Goal: Task Accomplishment & Management: Manage account settings

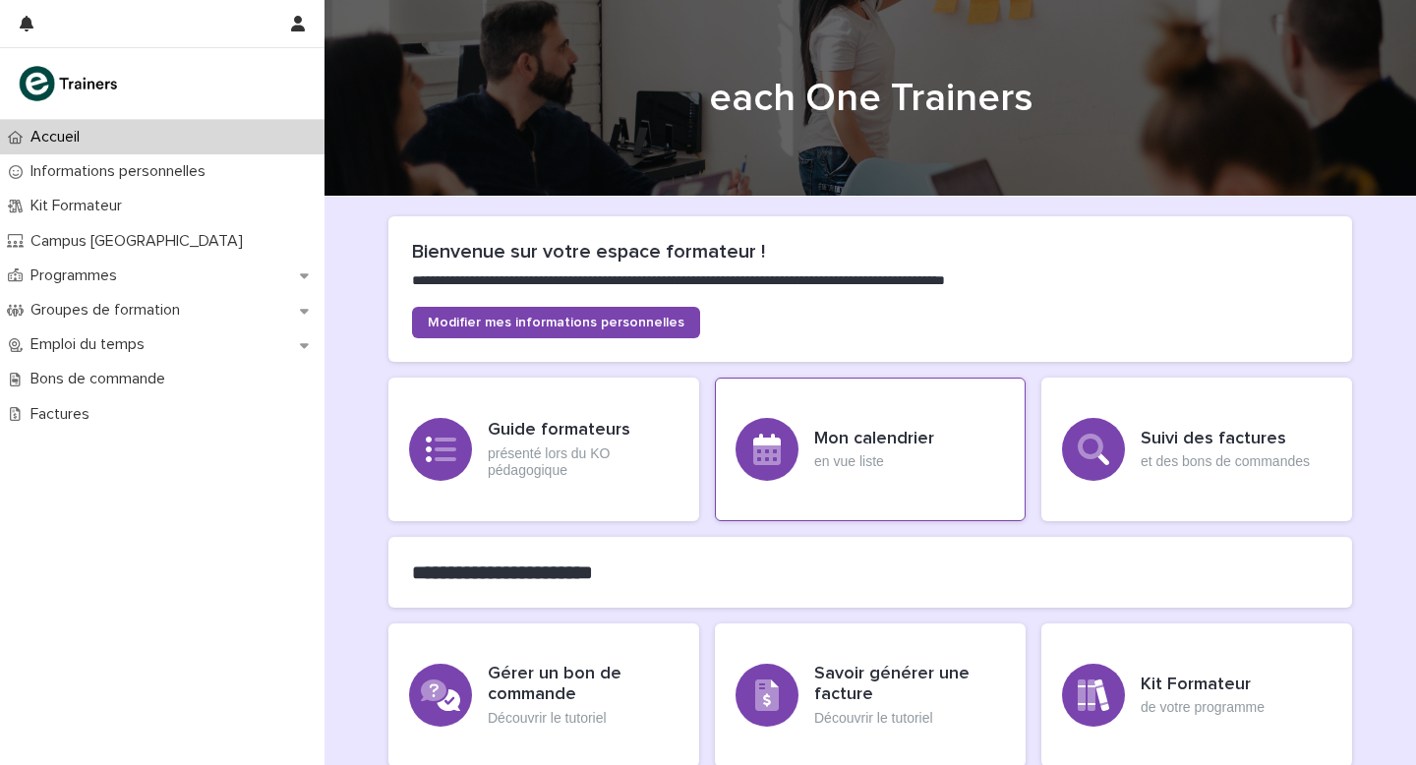
click at [786, 434] on h3 "Mon calendrier" at bounding box center [874, 440] width 120 height 22
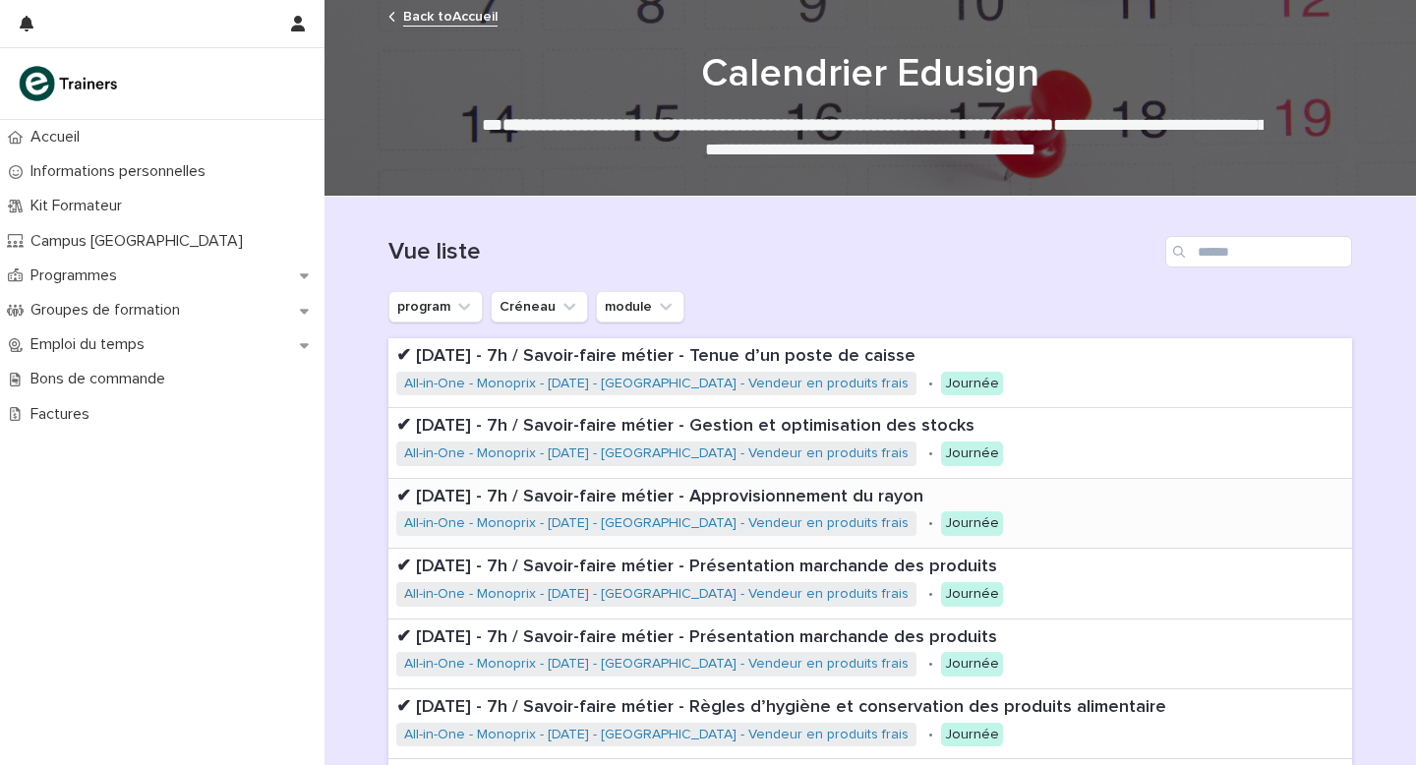
scroll to position [495, 0]
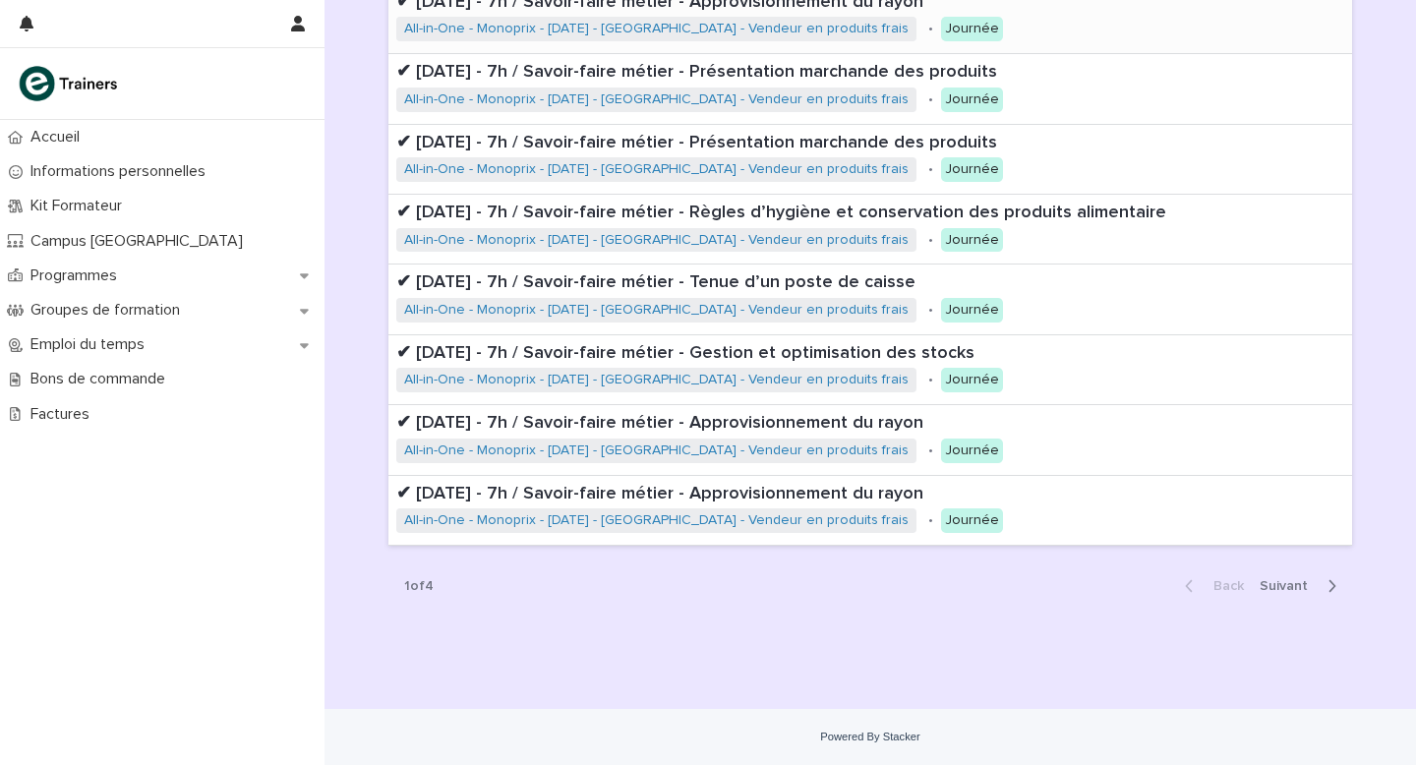
click at [786, 445] on span "Next" at bounding box center [1290, 586] width 60 height 14
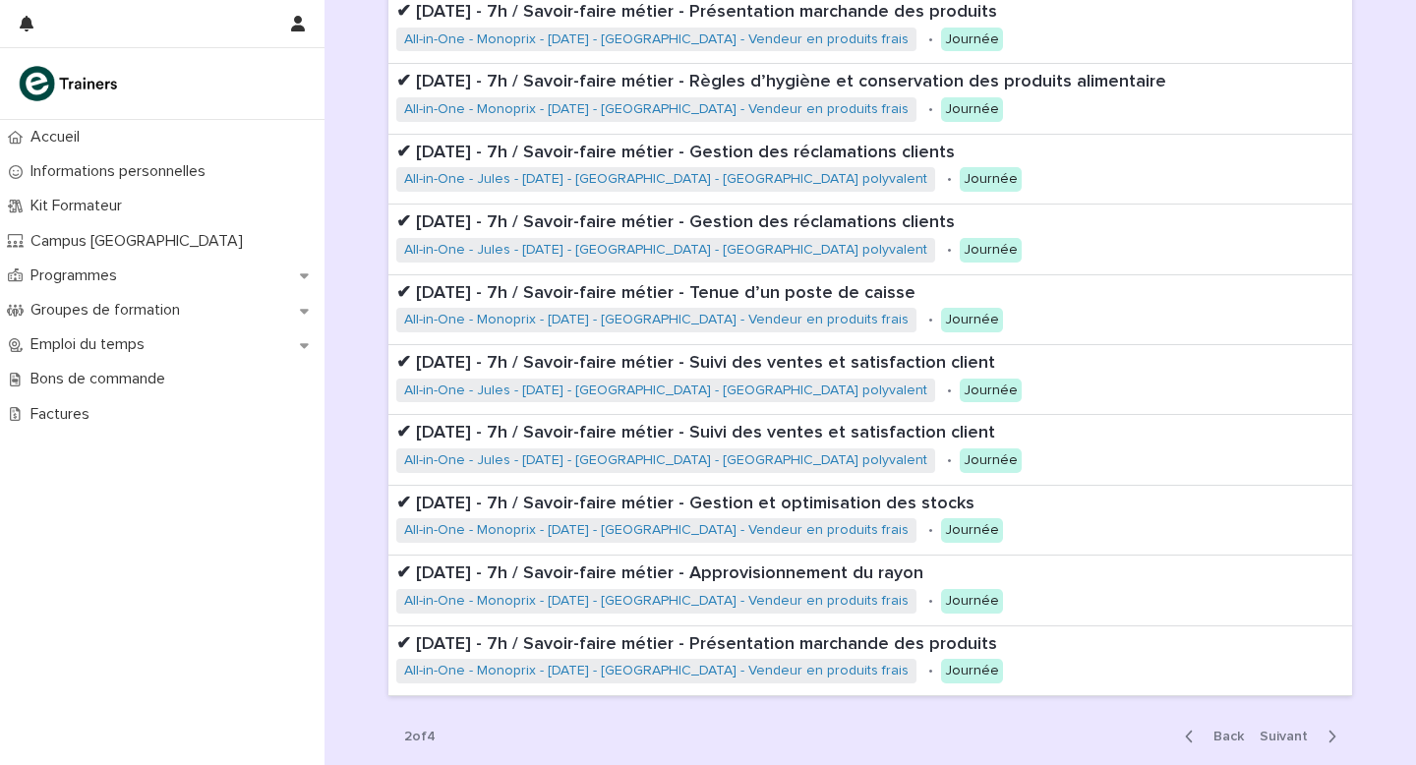
scroll to position [495, 0]
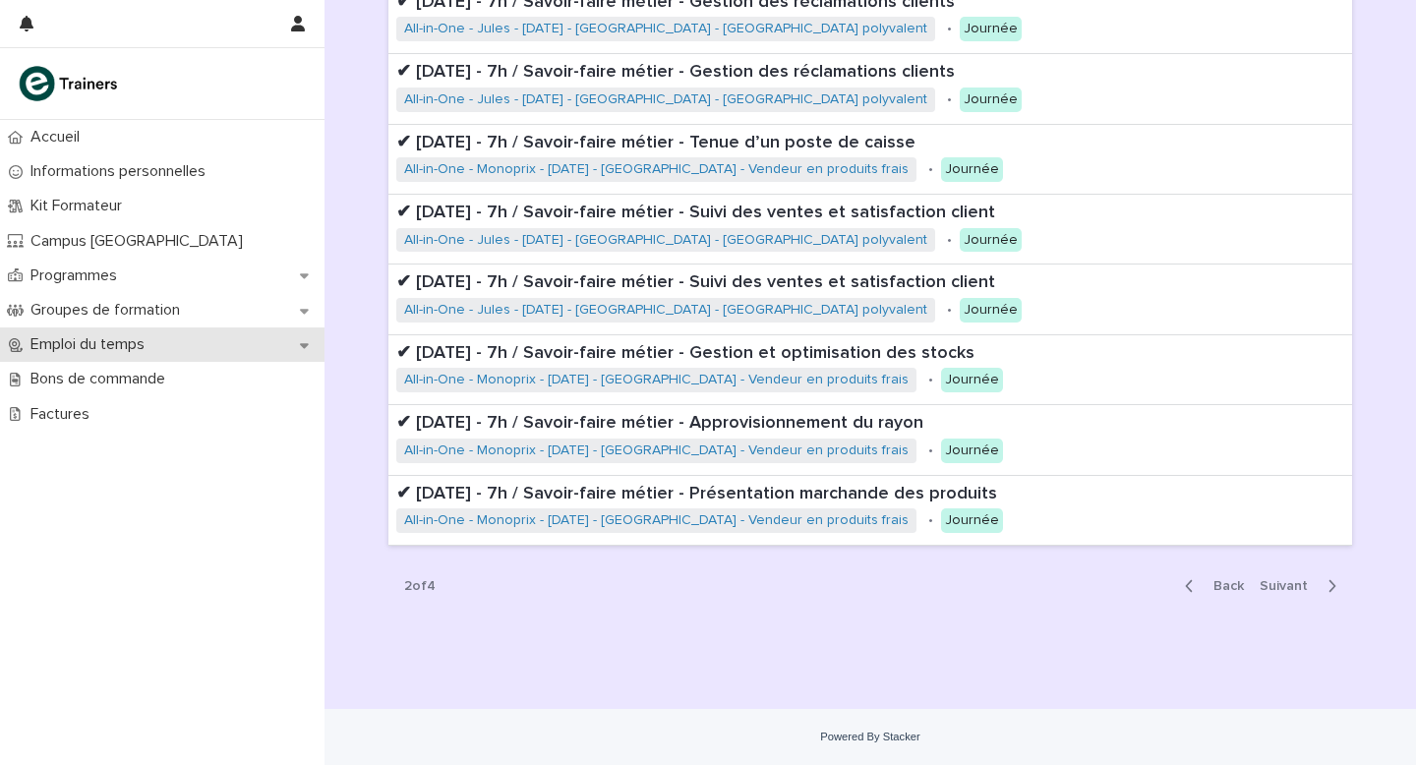
click at [128, 341] on p "Emploi du temps" at bounding box center [92, 344] width 138 height 19
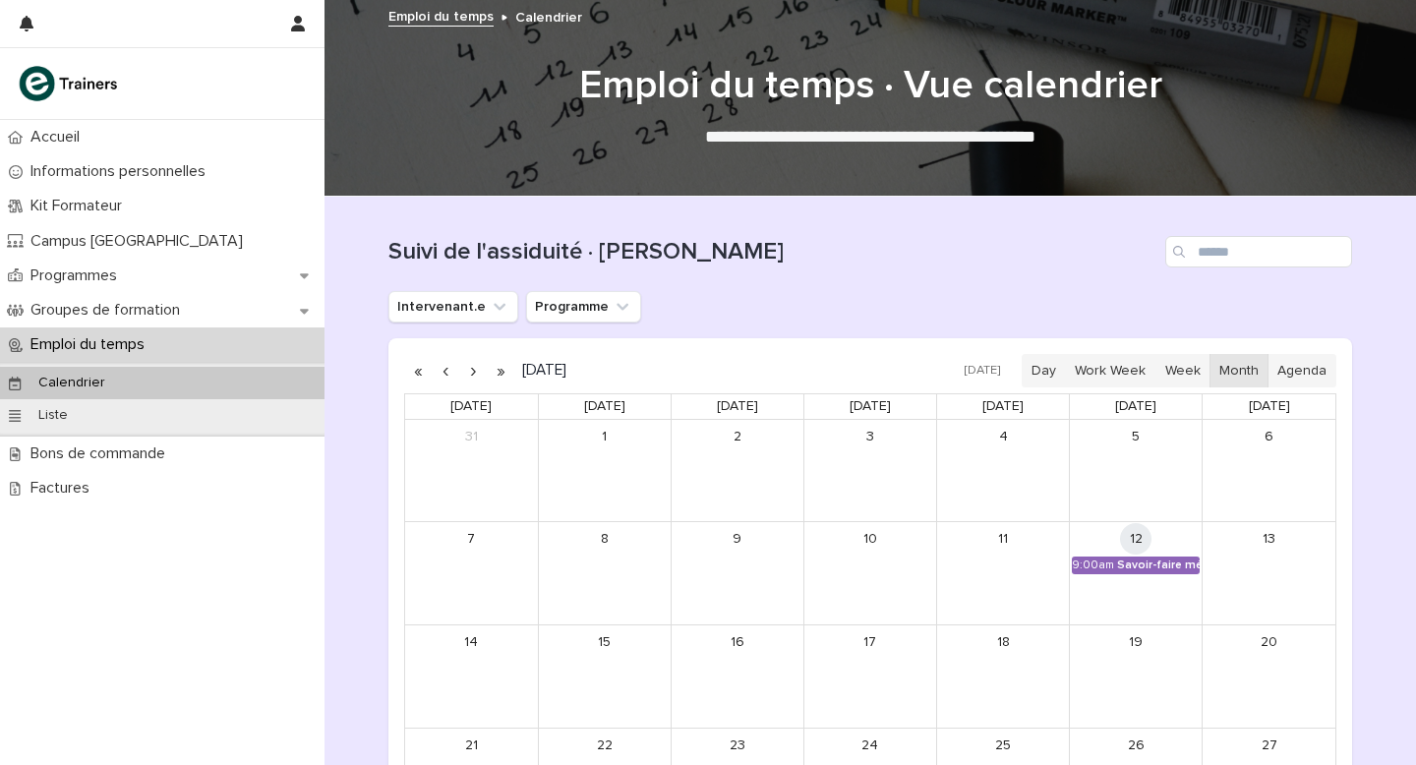
scroll to position [339, 0]
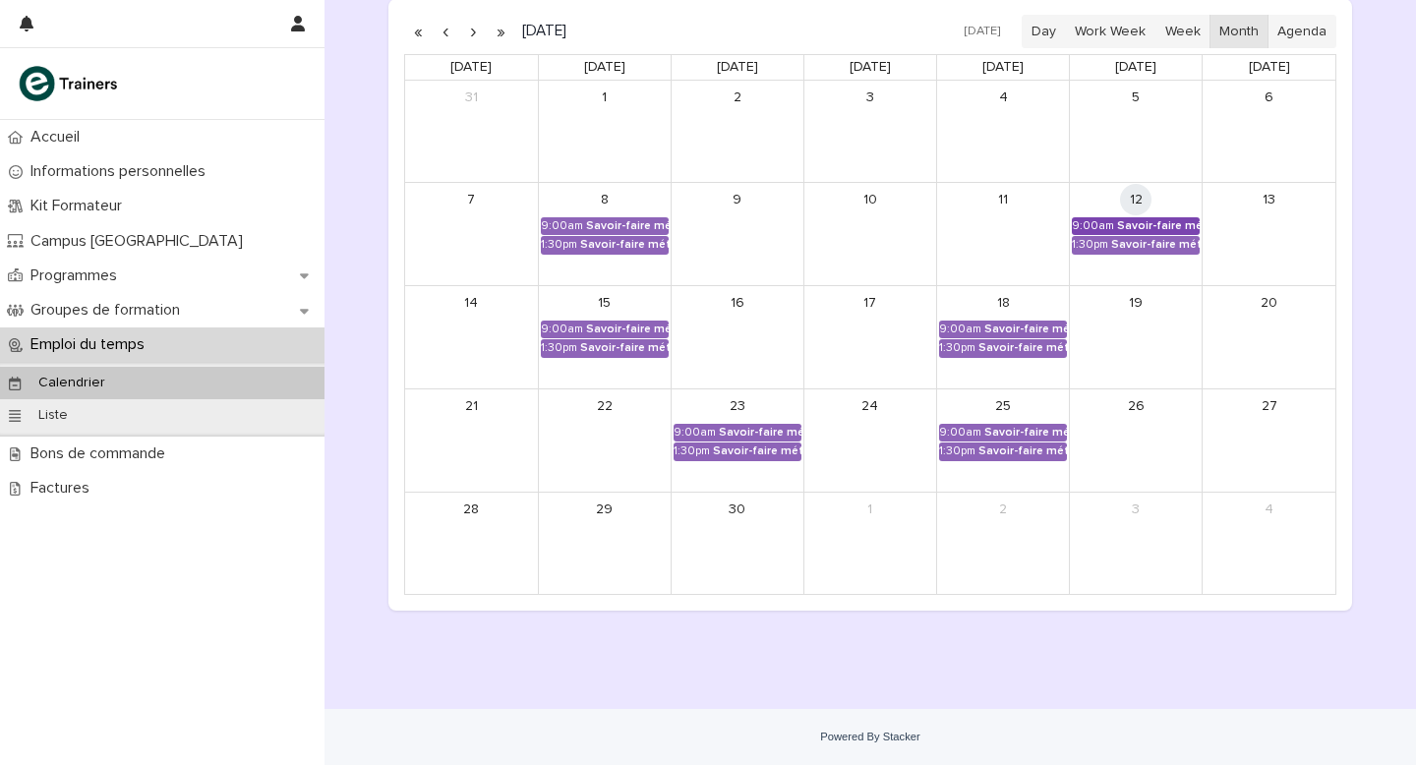
click at [786, 223] on div "Savoir-faire métier - Présentation marchande des produits" at bounding box center [1158, 226] width 83 height 14
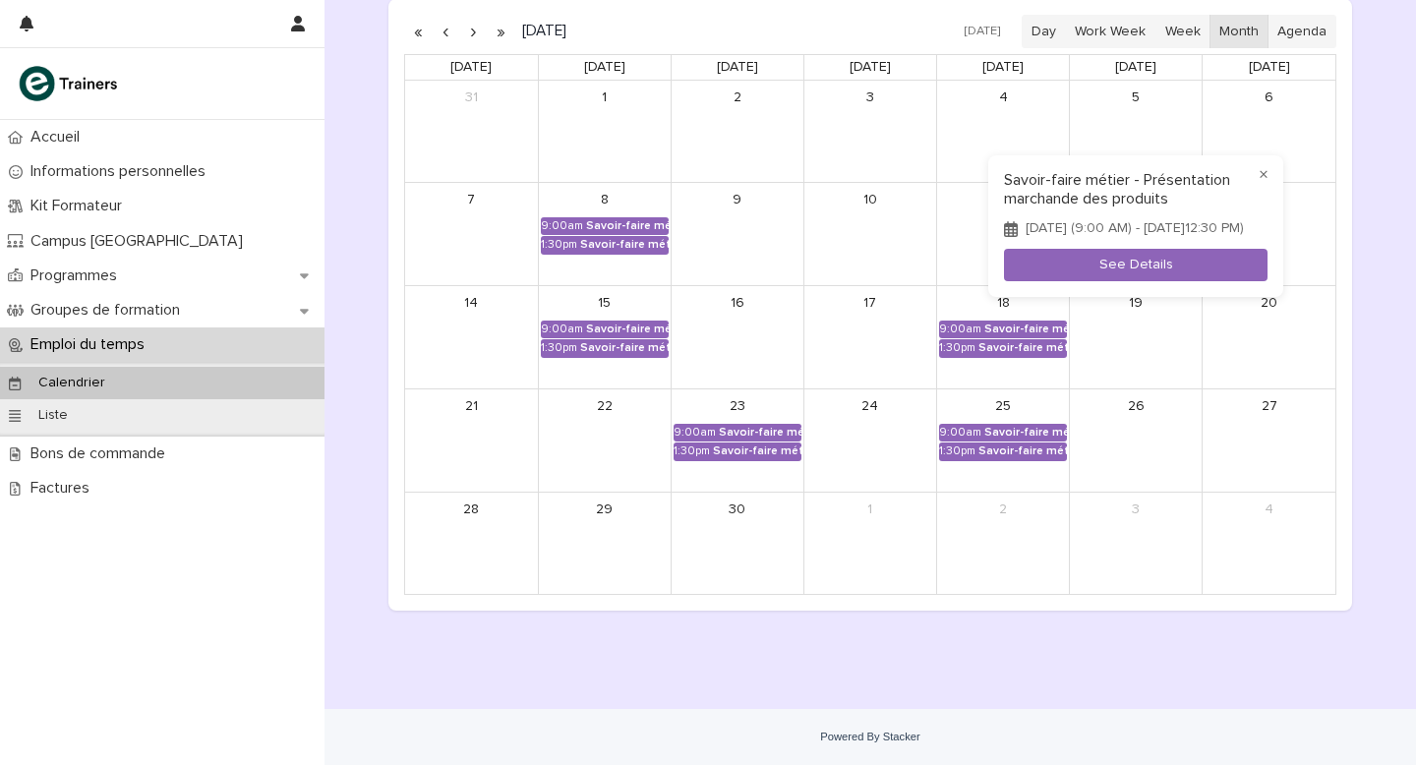
click at [786, 445] on div at bounding box center [708, 382] width 1416 height 765
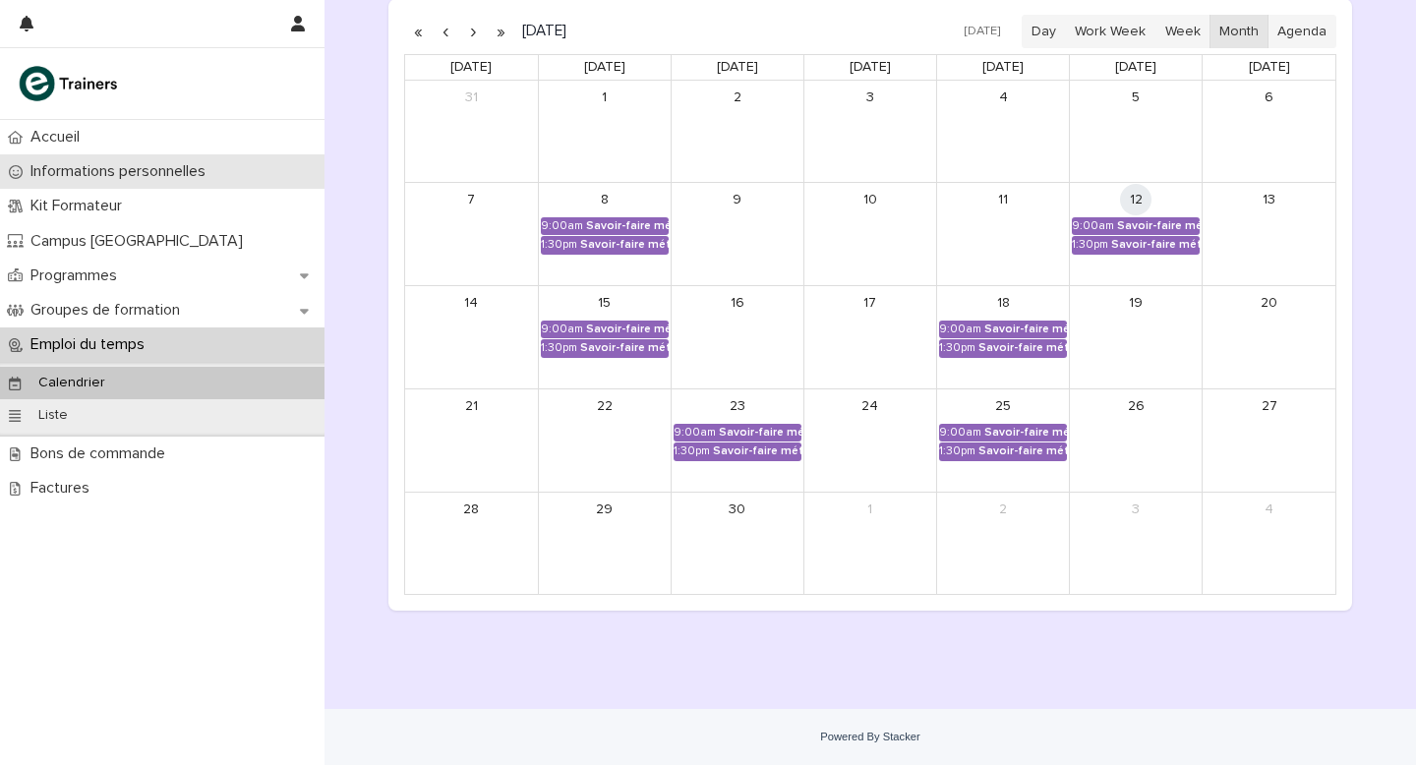
click at [116, 167] on p "Informations personnelles" at bounding box center [122, 171] width 199 height 19
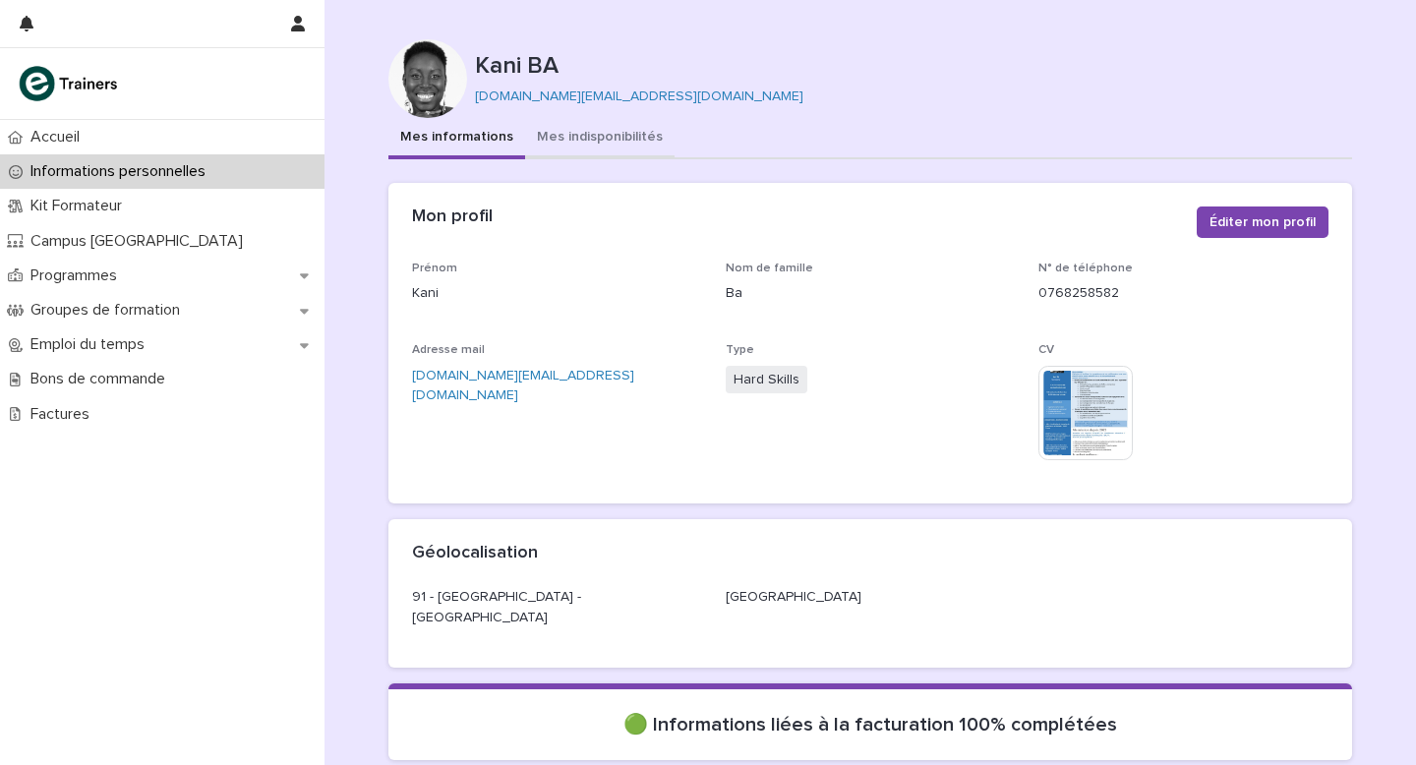
click at [578, 134] on button "Mes indisponibilités" at bounding box center [599, 138] width 149 height 41
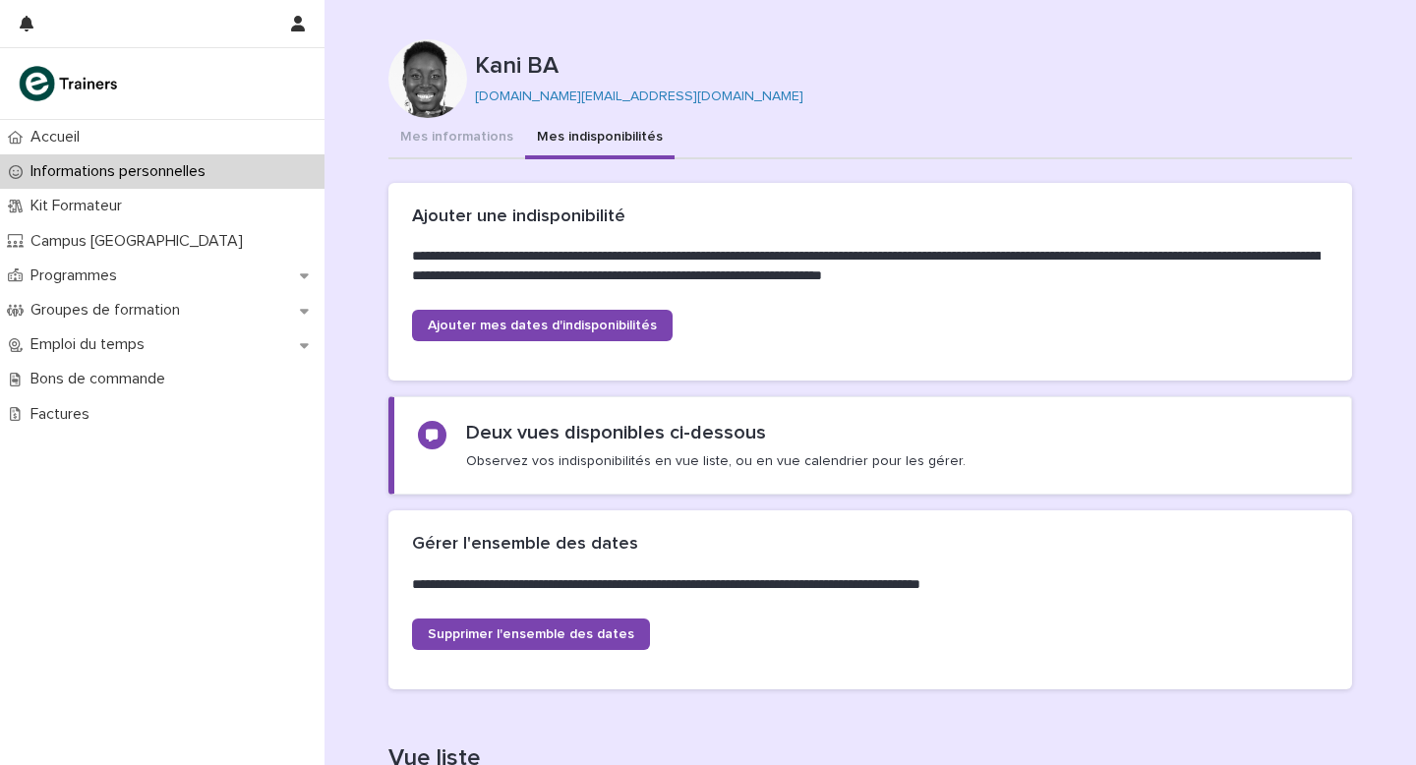
scroll to position [371, 0]
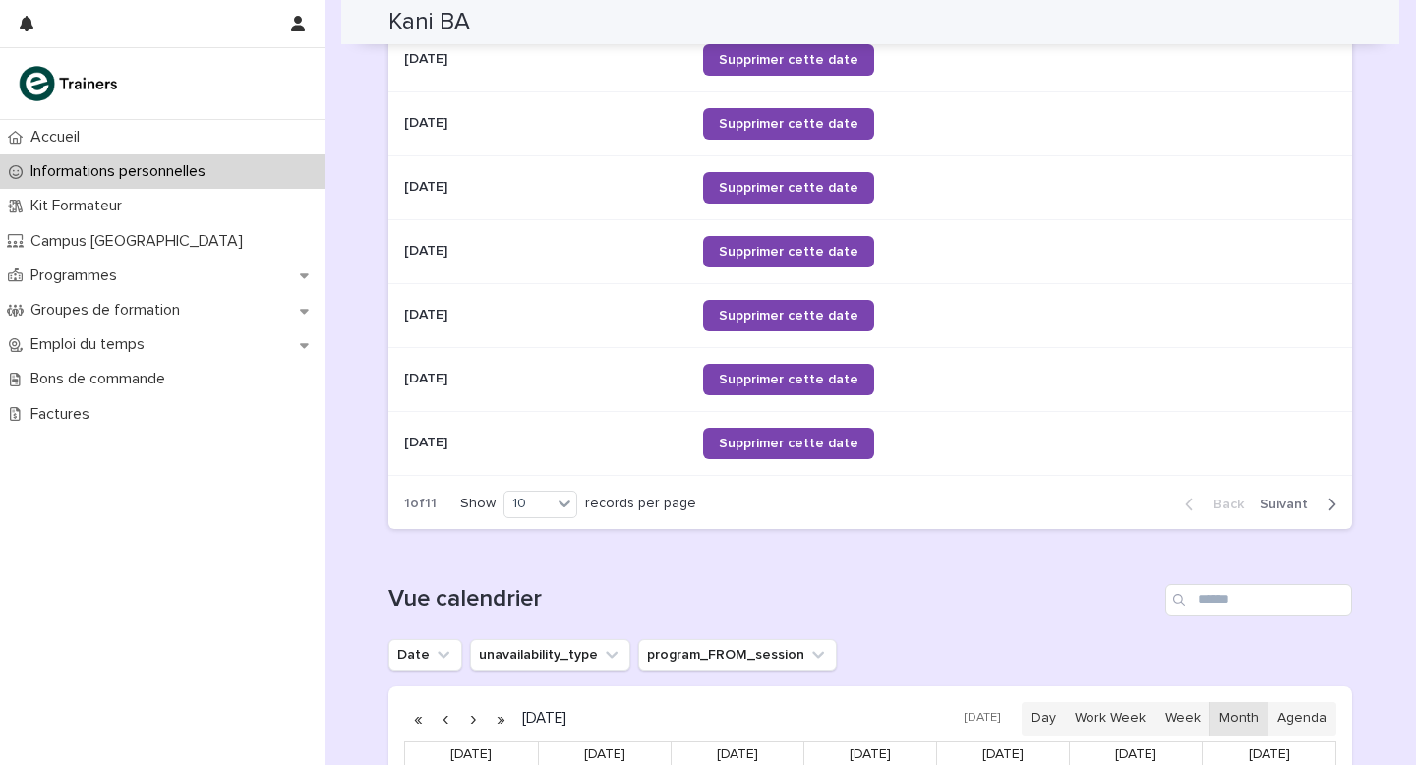
scroll to position [1036, 0]
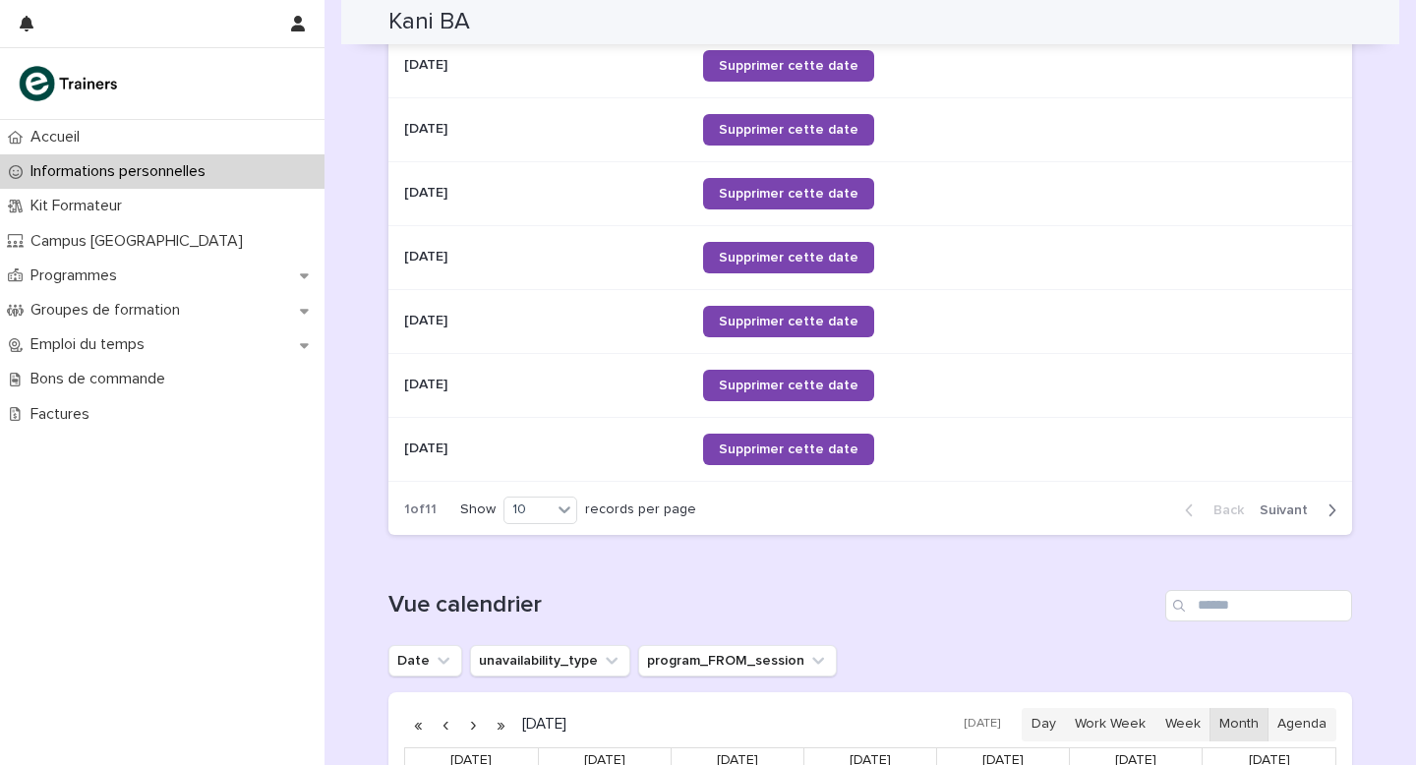
click at [786, 445] on span "Next" at bounding box center [1290, 511] width 60 height 14
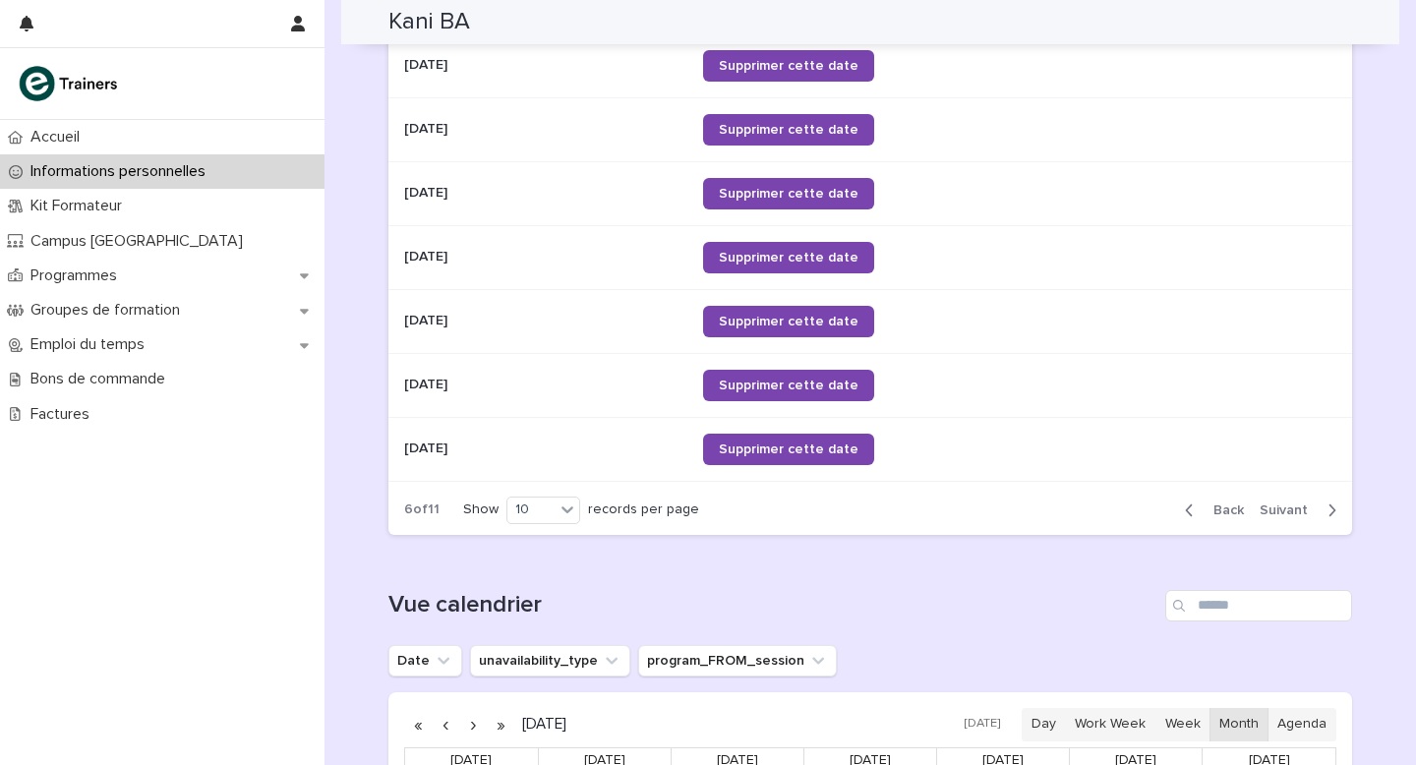
click at [786, 445] on span "Next" at bounding box center [1290, 511] width 60 height 14
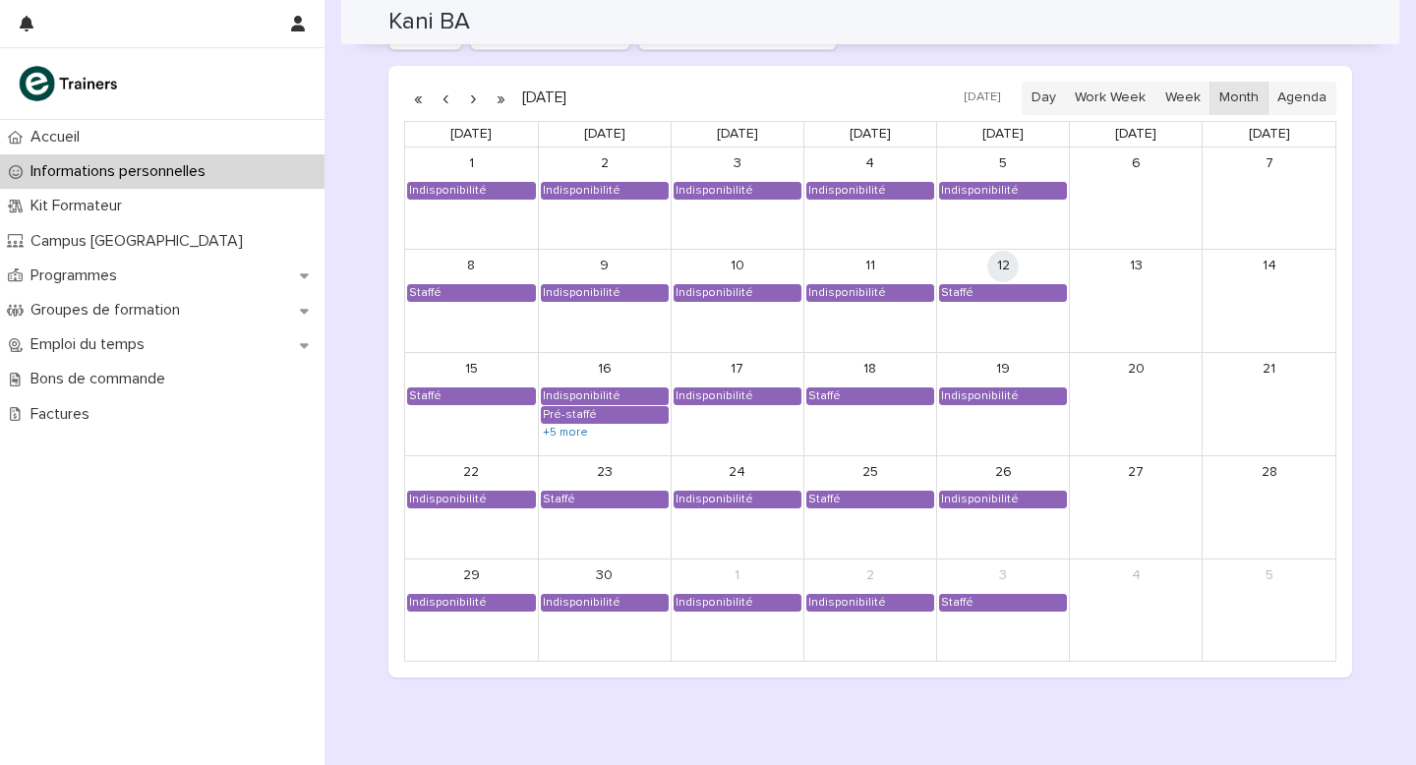
scroll to position [1659, 0]
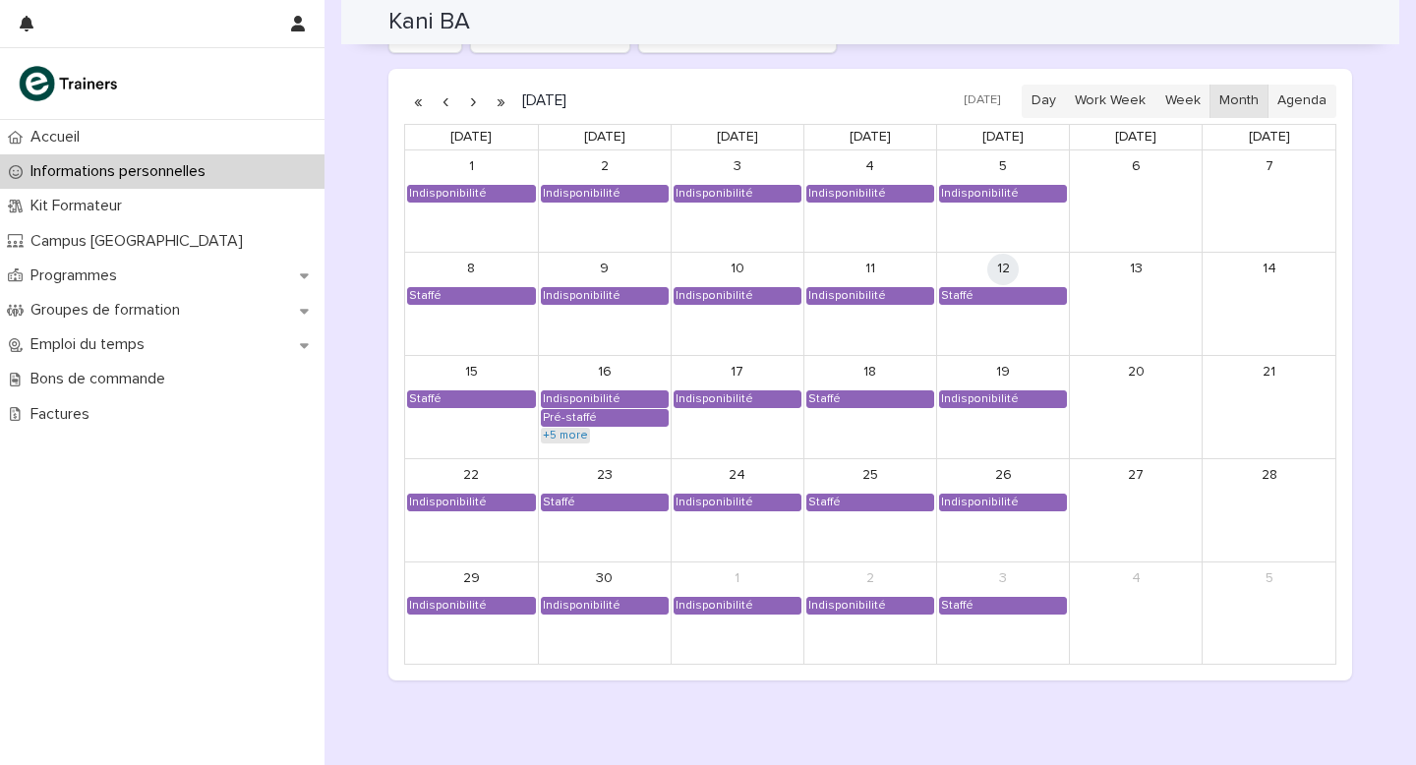
click at [574, 432] on link "+5 more" at bounding box center [565, 436] width 49 height 16
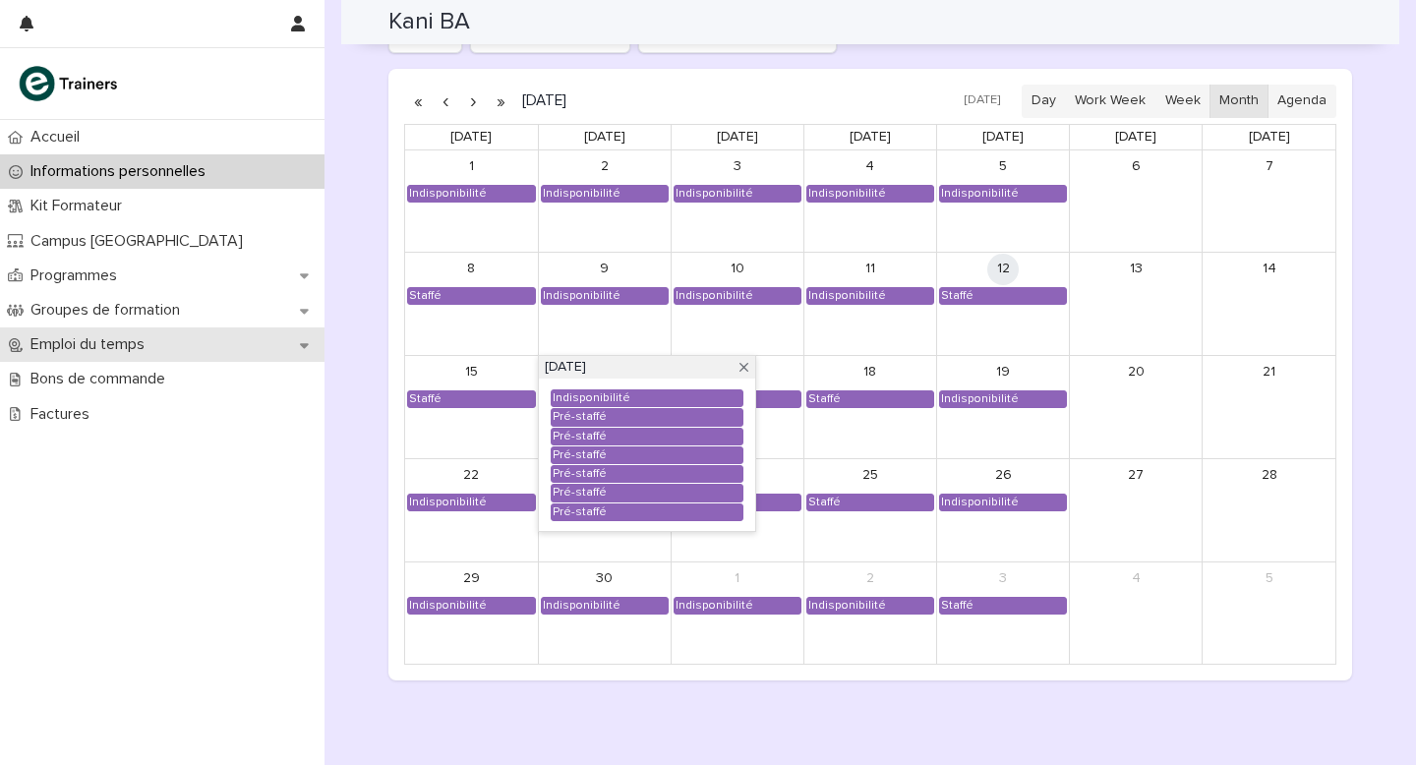
click at [96, 341] on p "Emploi du temps" at bounding box center [92, 344] width 138 height 19
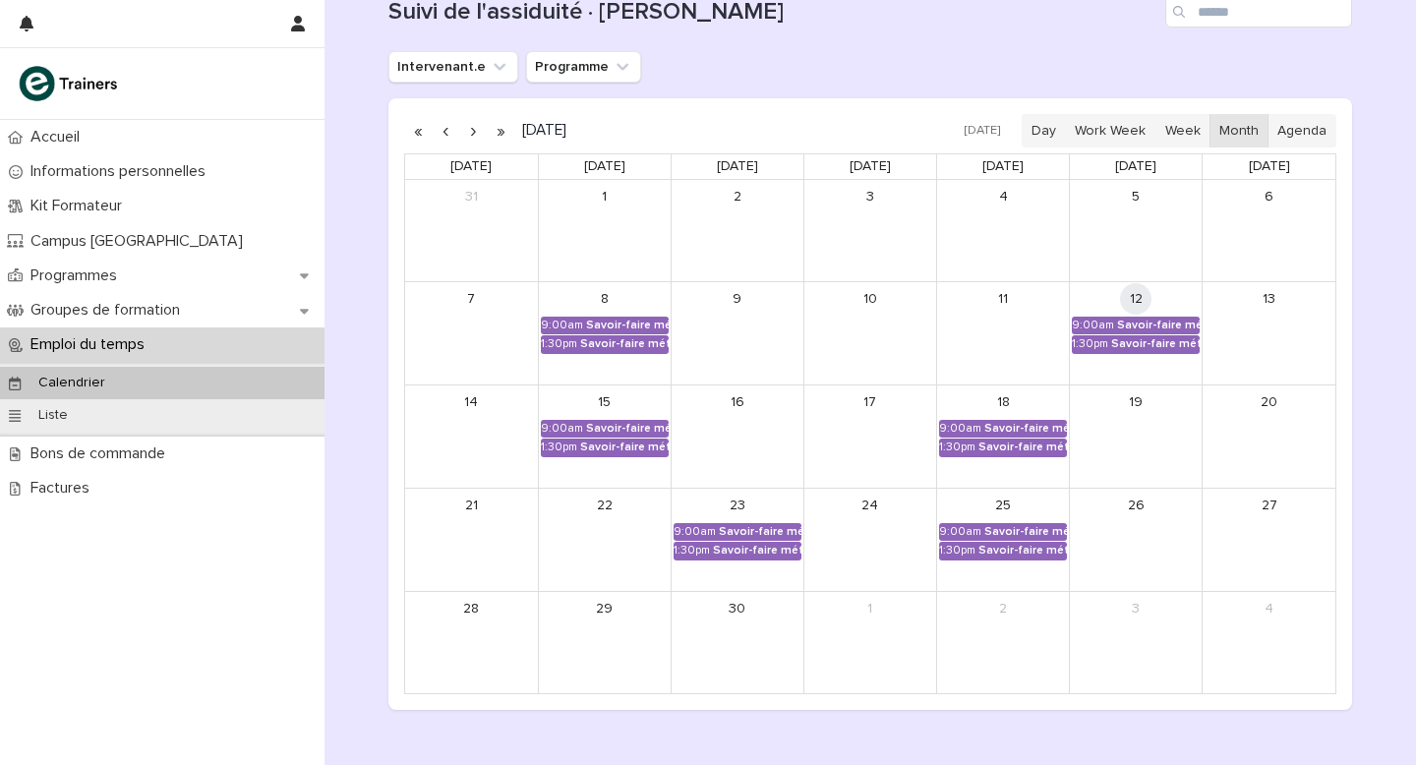
scroll to position [339, 0]
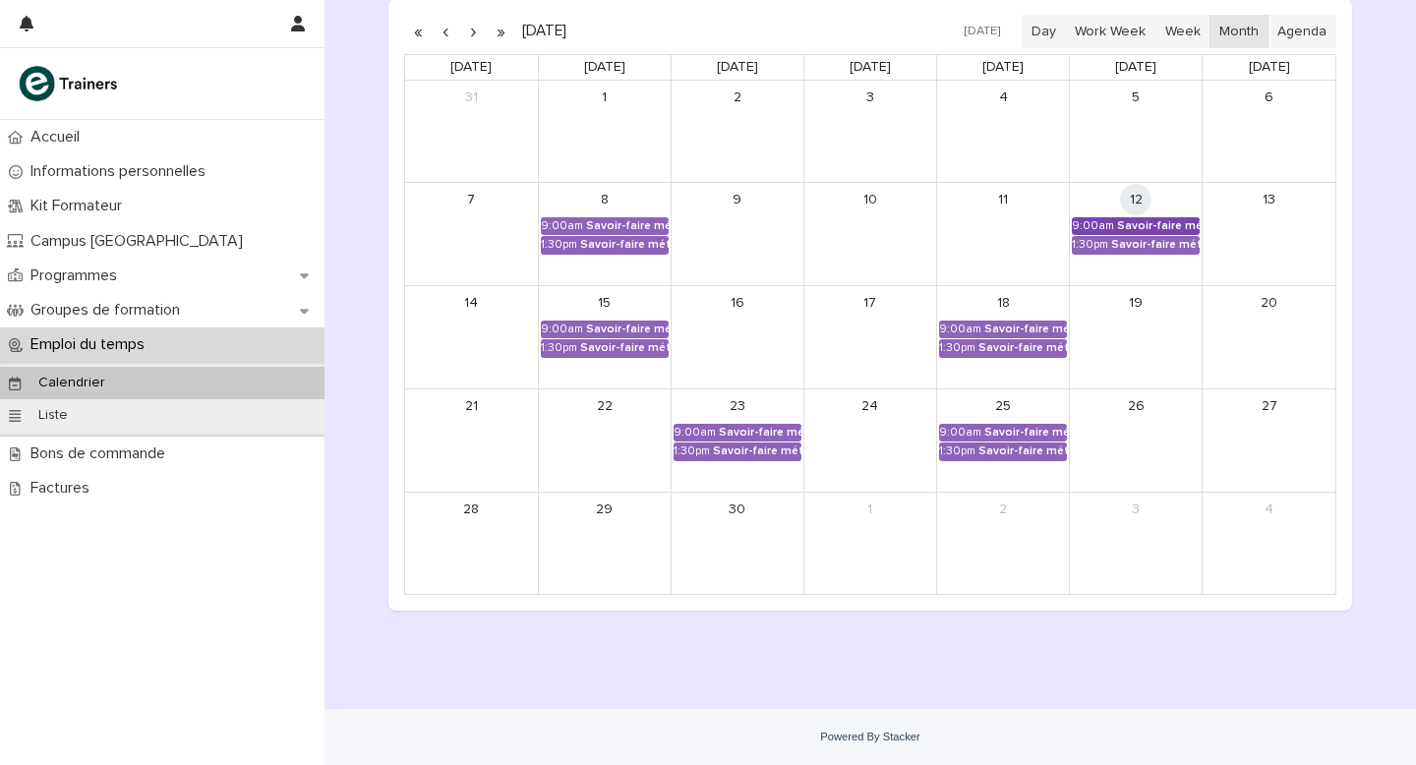
click at [786, 224] on div "Savoir-faire métier - Présentation marchande des produits" at bounding box center [1158, 226] width 83 height 14
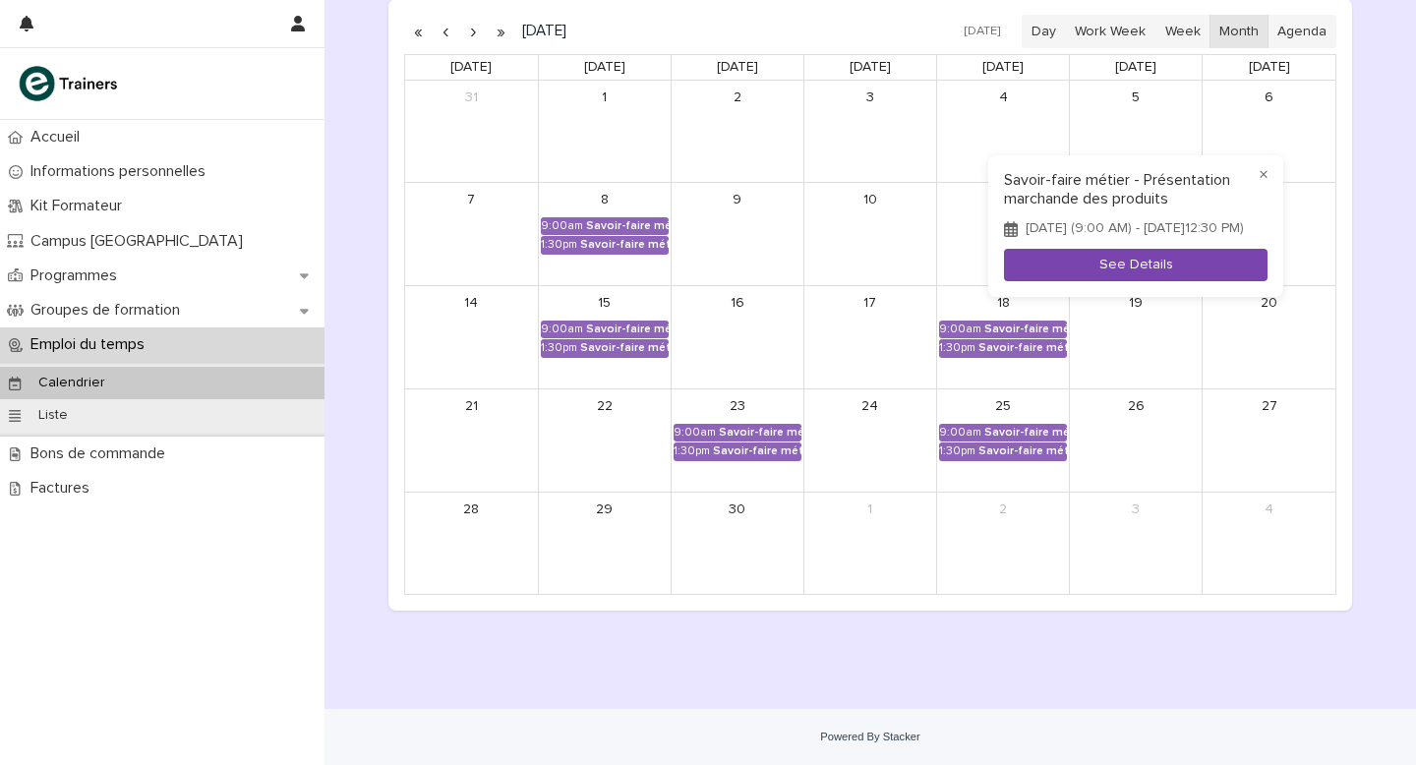
click at [786, 280] on button "See Details" at bounding box center [1136, 265] width 264 height 32
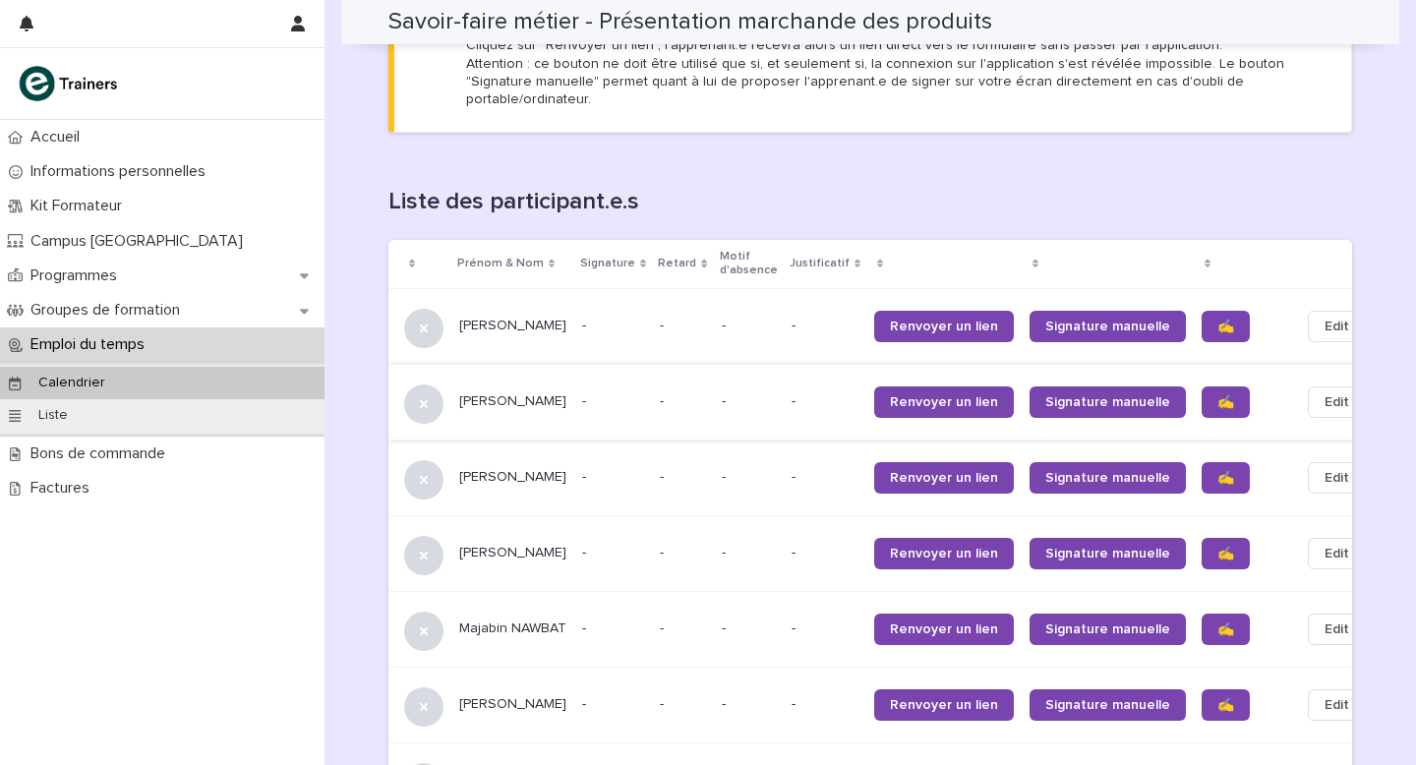
scroll to position [1162, 0]
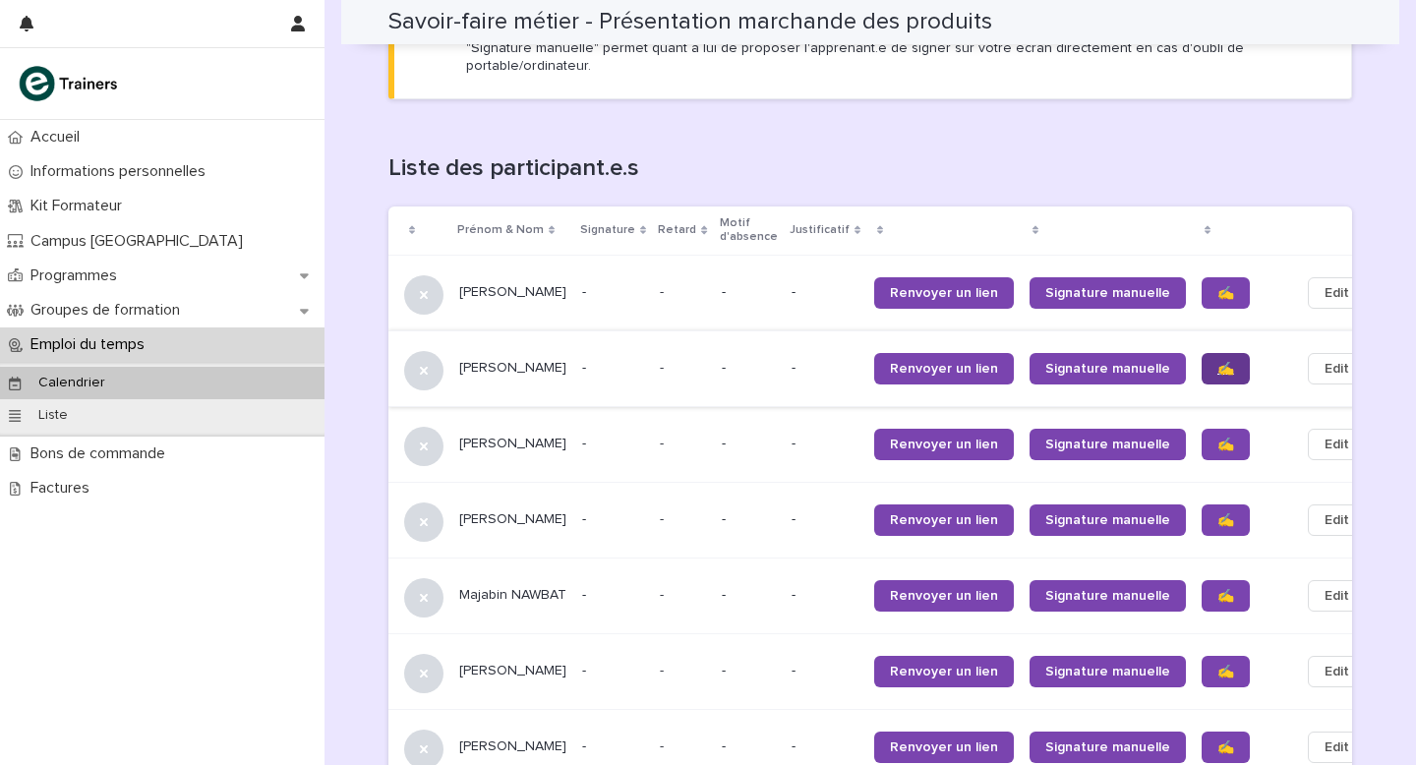
click at [786, 362] on span "✍️" at bounding box center [1225, 369] width 17 height 14
click at [786, 438] on span "✍️" at bounding box center [1225, 445] width 17 height 14
click at [786, 445] on span "✍️" at bounding box center [1225, 520] width 17 height 14
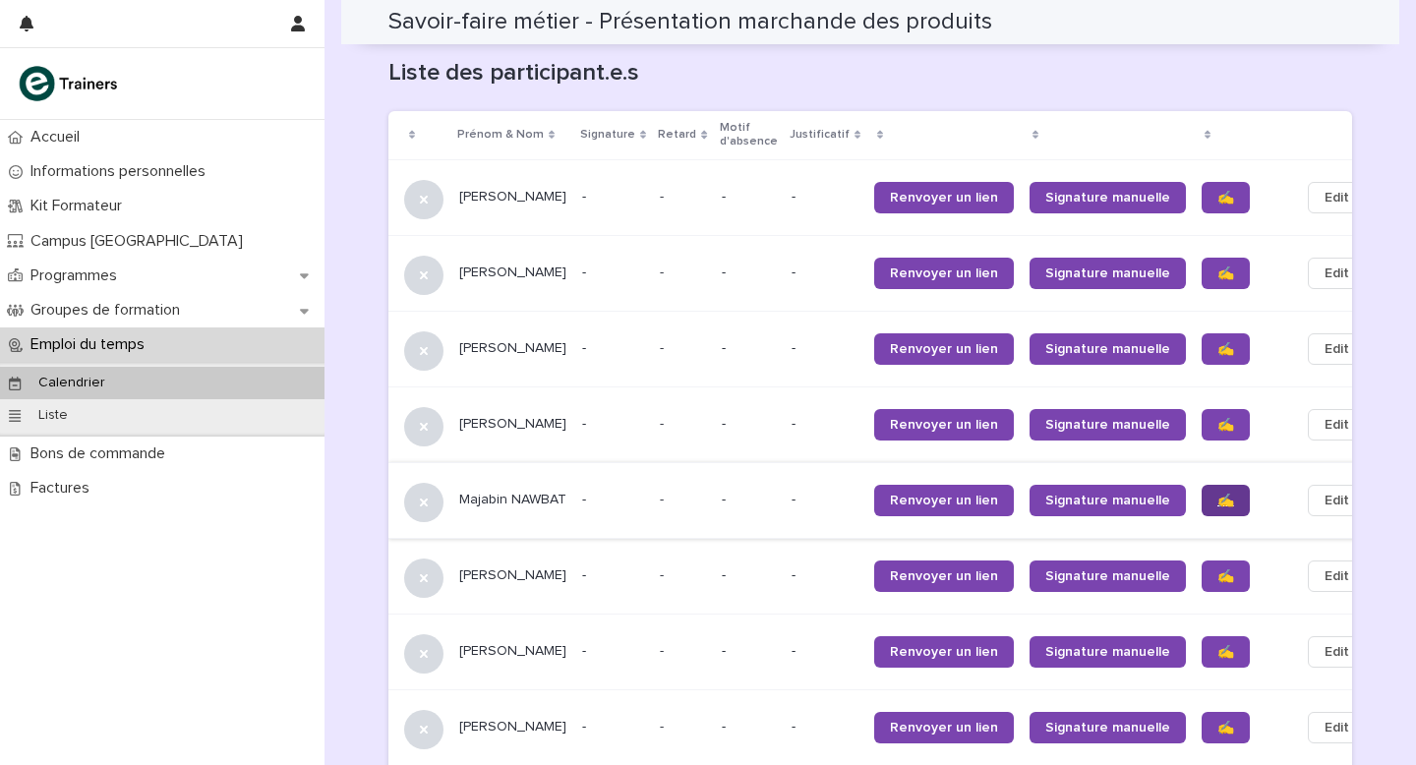
click at [786, 445] on span "✍️" at bounding box center [1225, 501] width 17 height 14
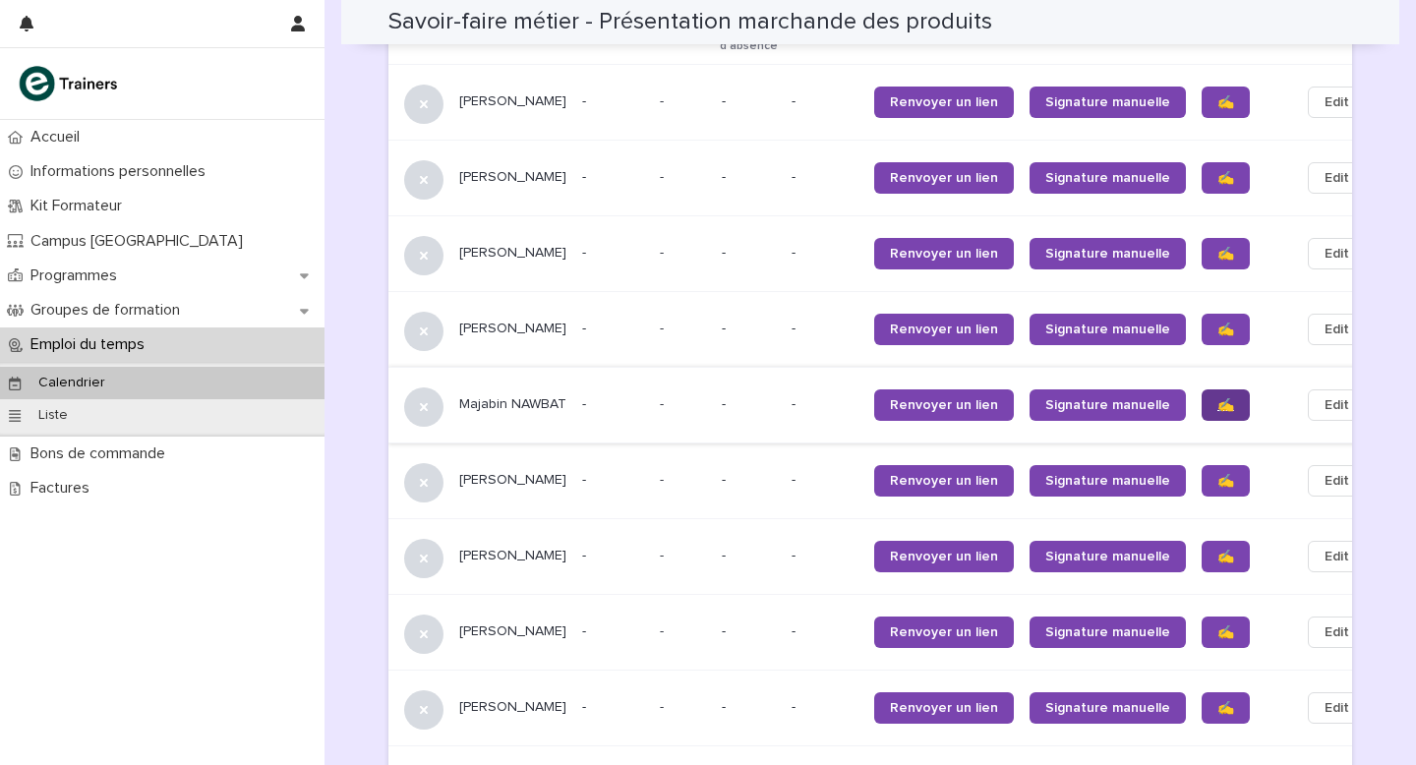
scroll to position [1356, 0]
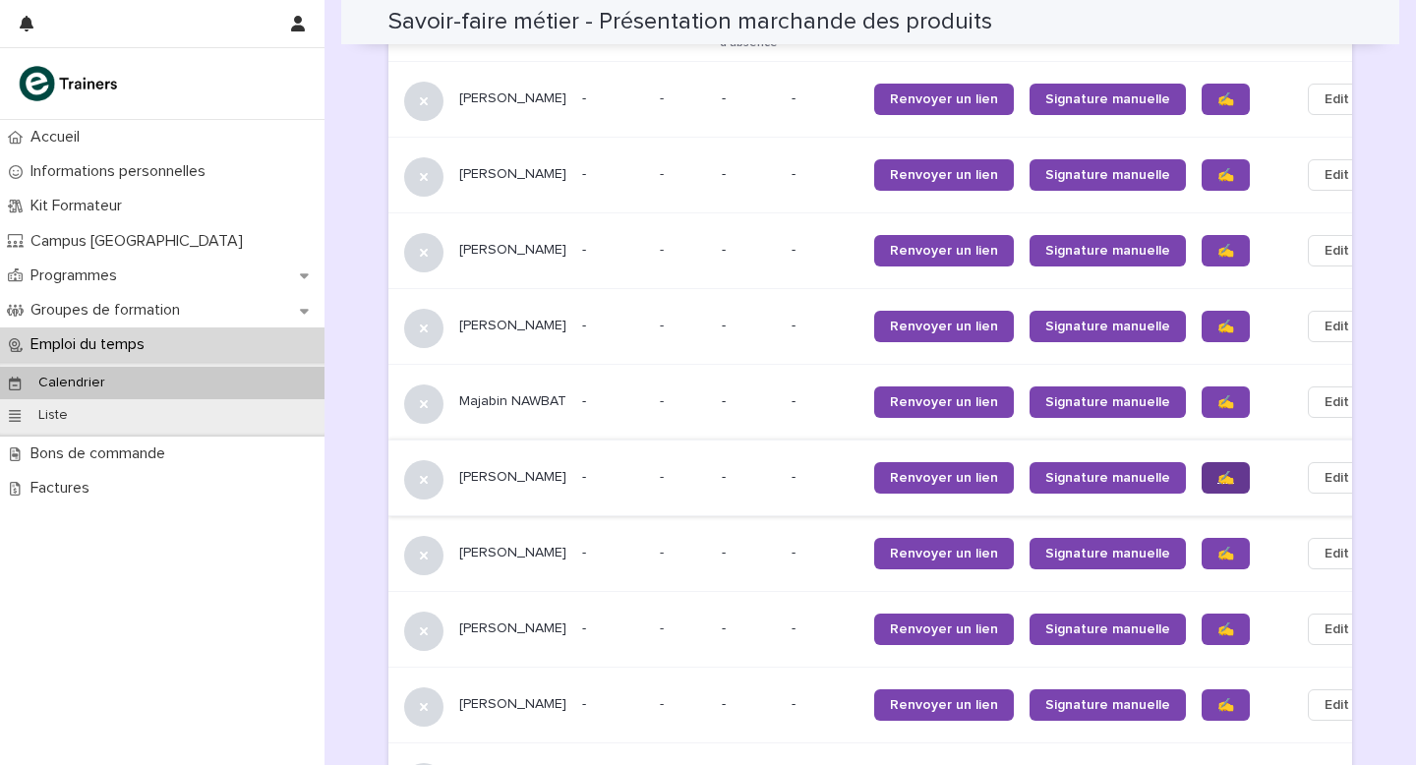
click at [786, 445] on span "✍️" at bounding box center [1225, 478] width 17 height 14
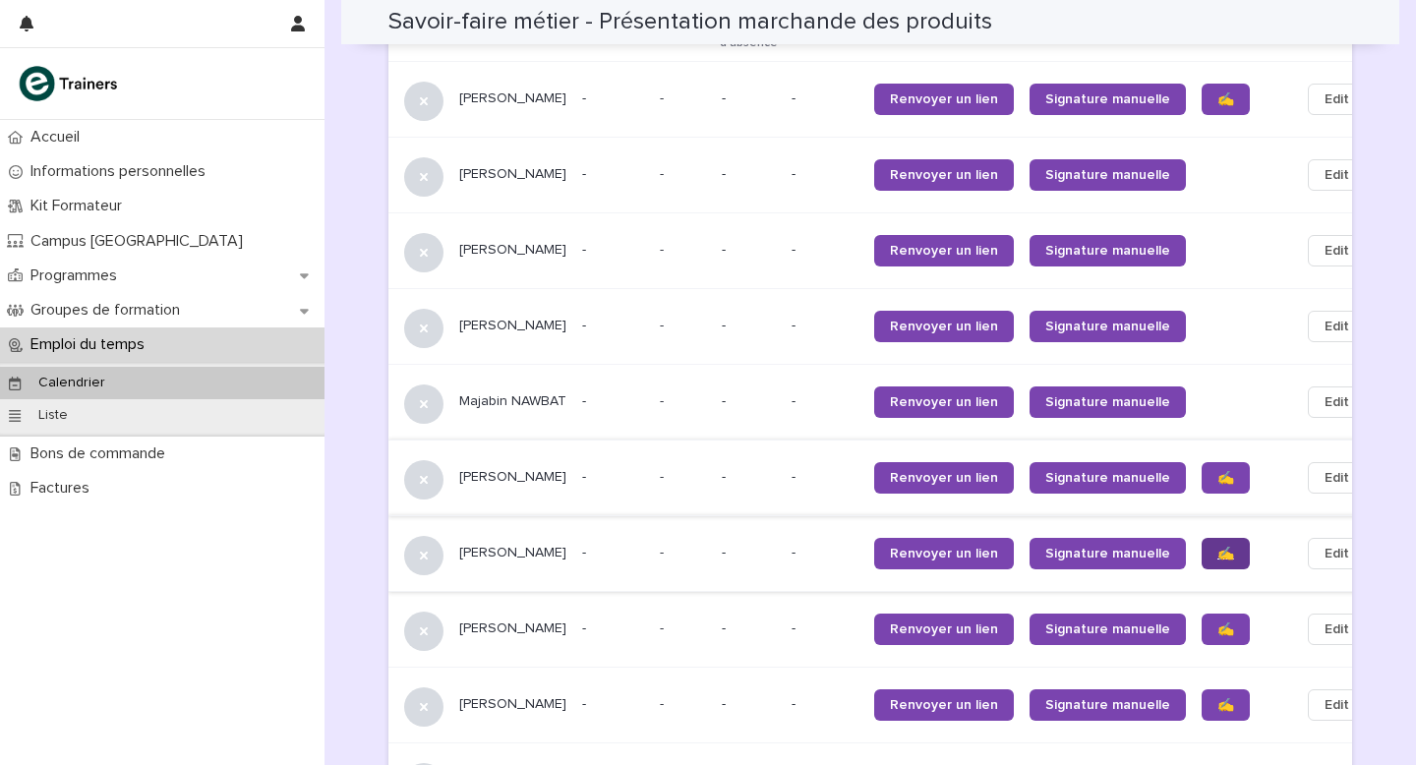
click at [786, 445] on span "✍️" at bounding box center [1225, 554] width 17 height 14
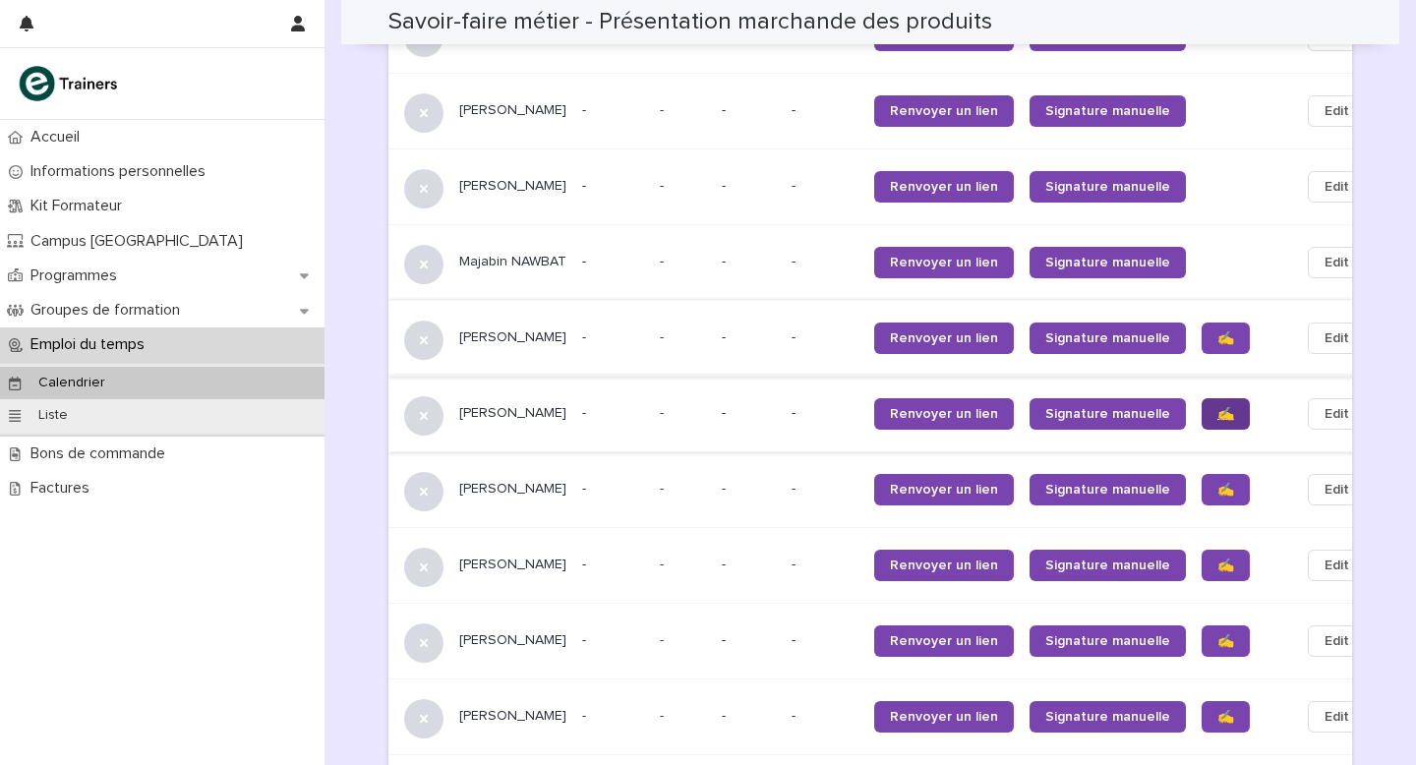
scroll to position [1501, 0]
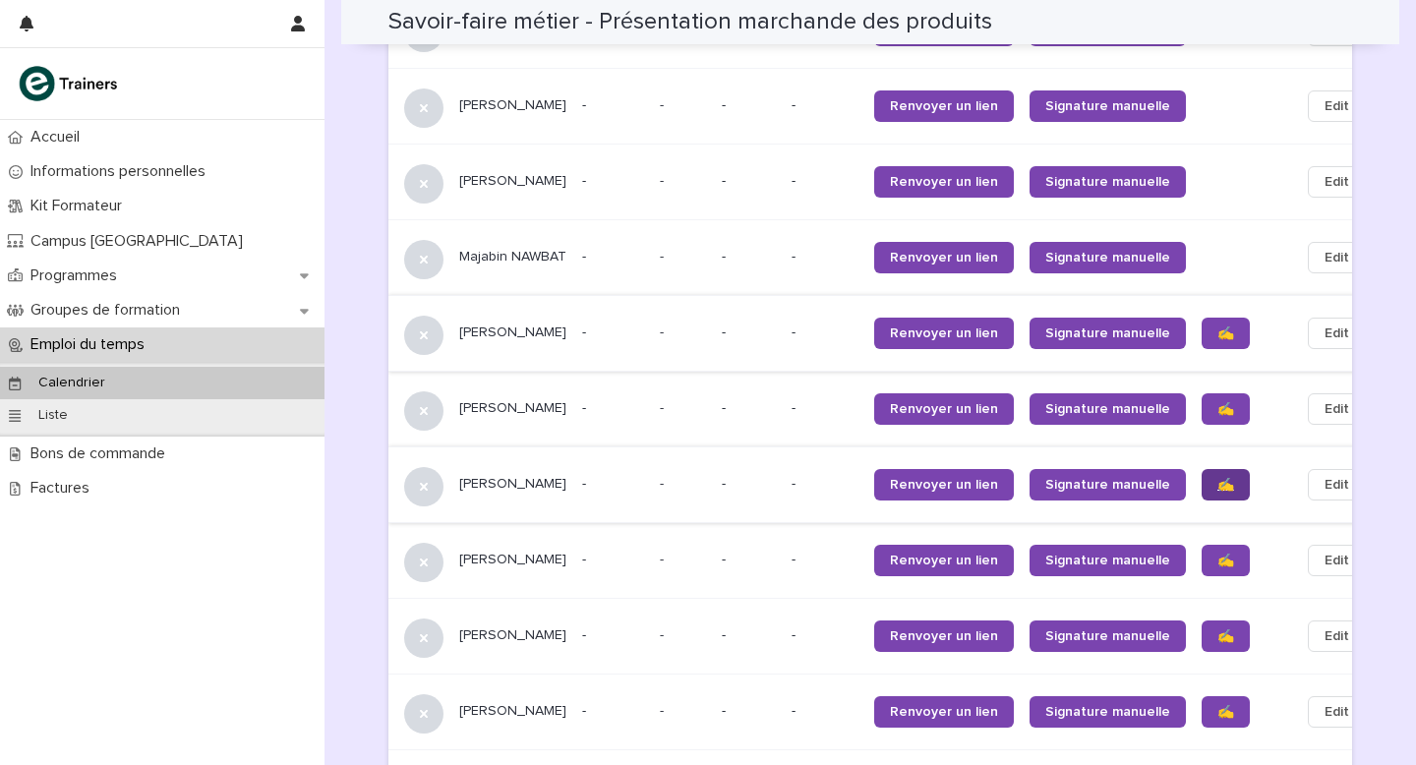
click at [786, 445] on span "✍️" at bounding box center [1225, 485] width 17 height 14
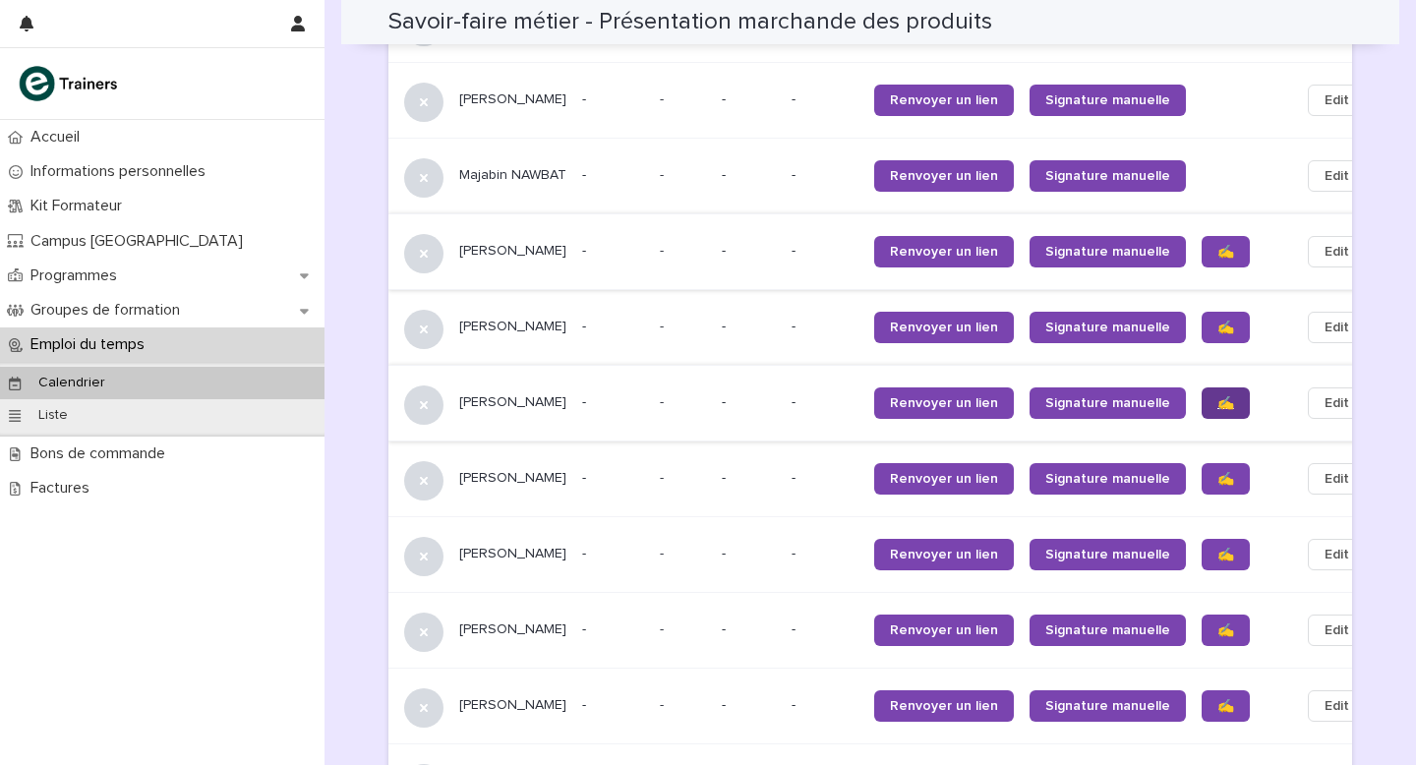
scroll to position [1606, 0]
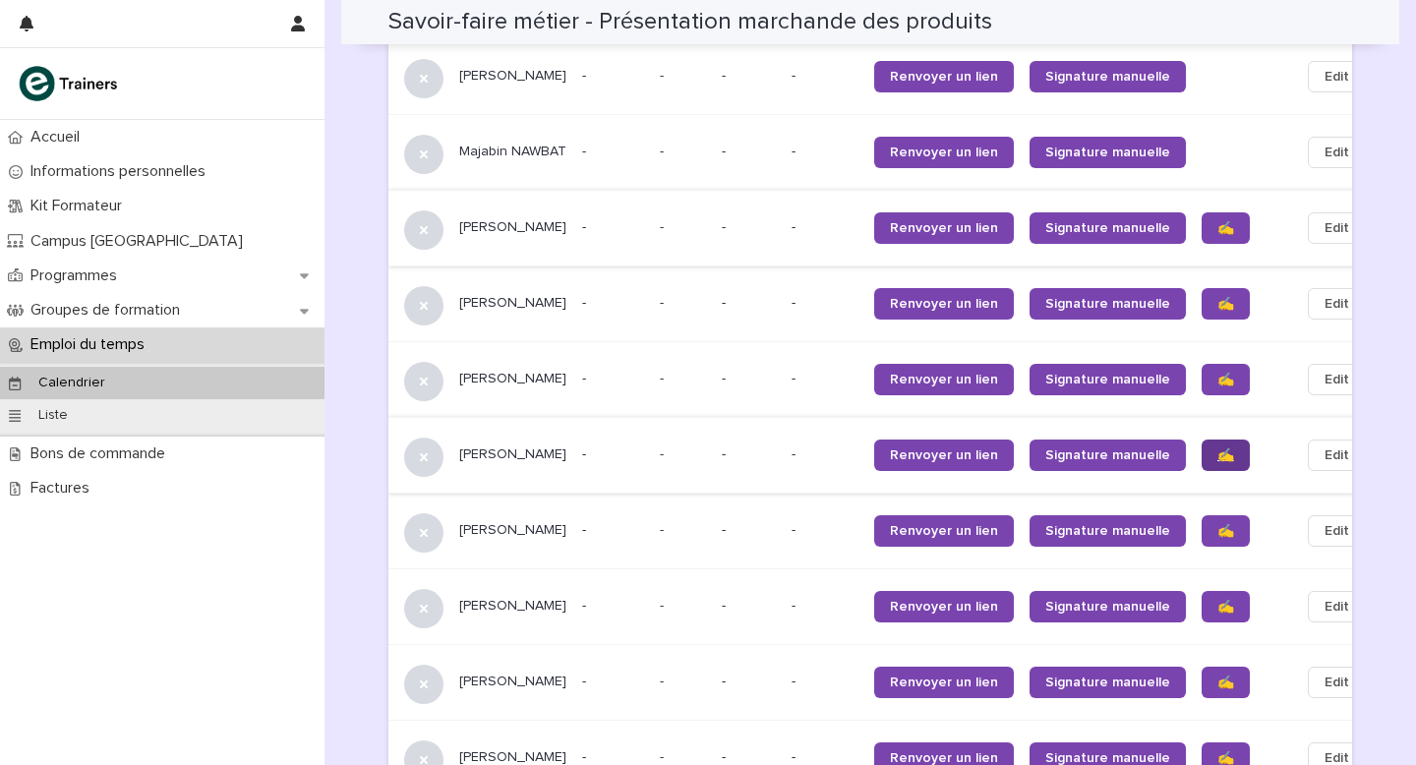
click at [786, 445] on span "✍️" at bounding box center [1225, 455] width 17 height 14
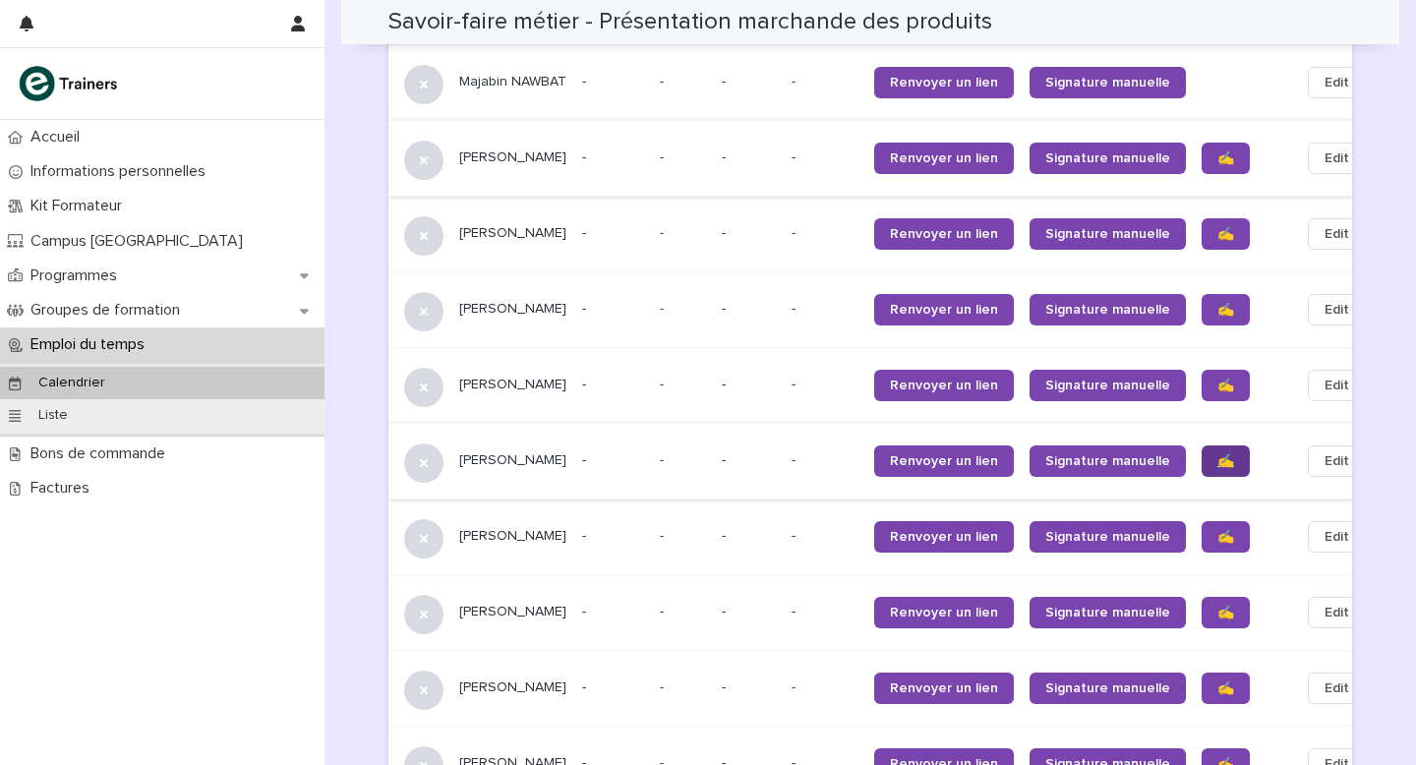
scroll to position [1716, 0]
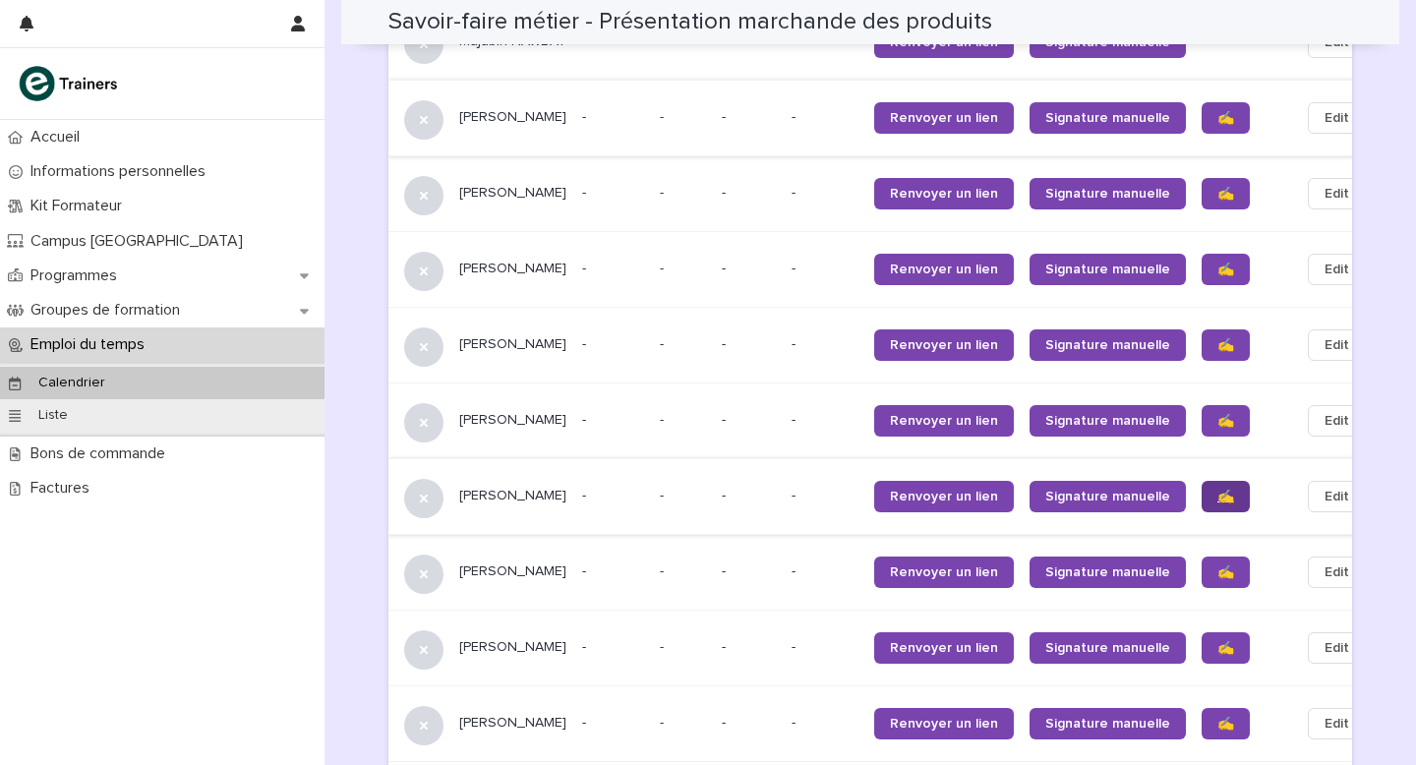
click at [786, 445] on span "✍️" at bounding box center [1225, 497] width 17 height 14
click at [786, 445] on span "✍️" at bounding box center [1225, 572] width 17 height 14
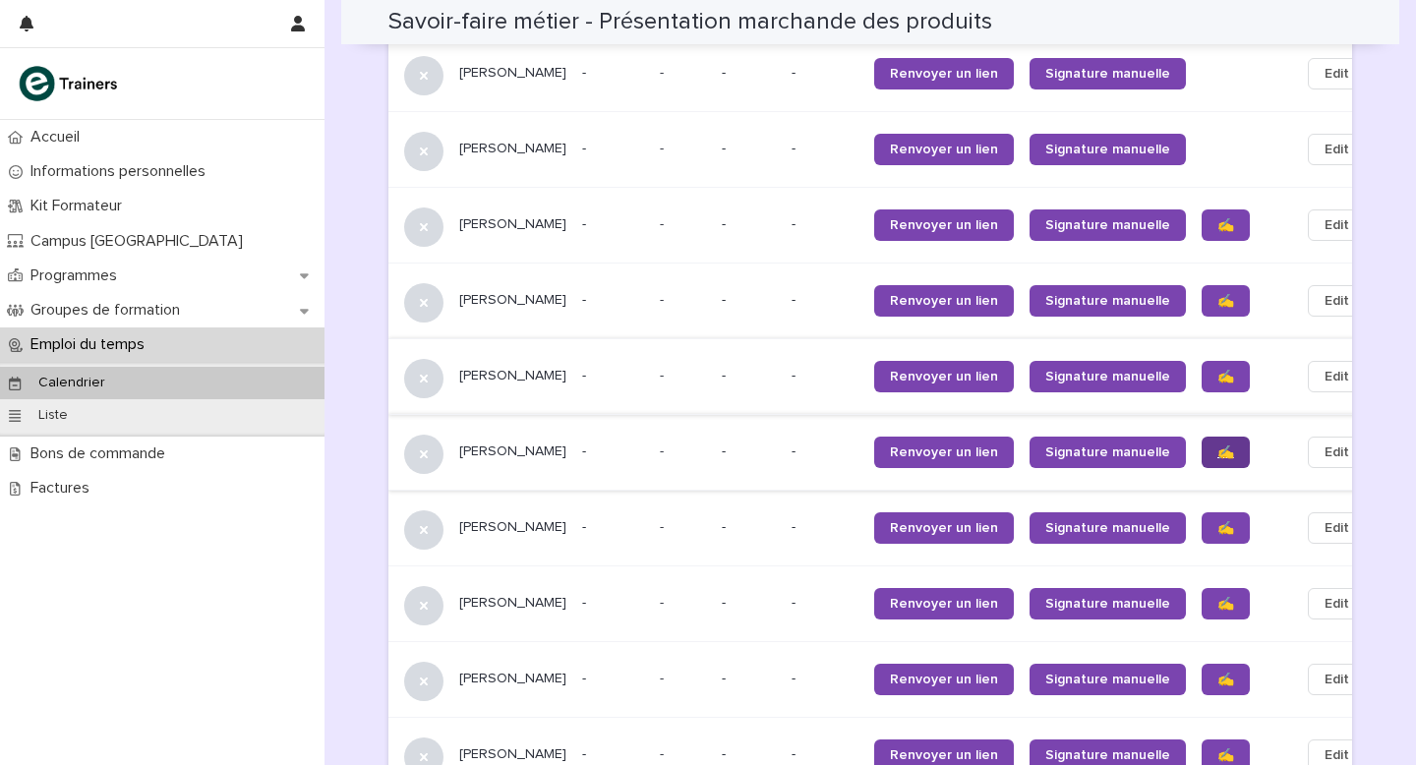
scroll to position [1840, 0]
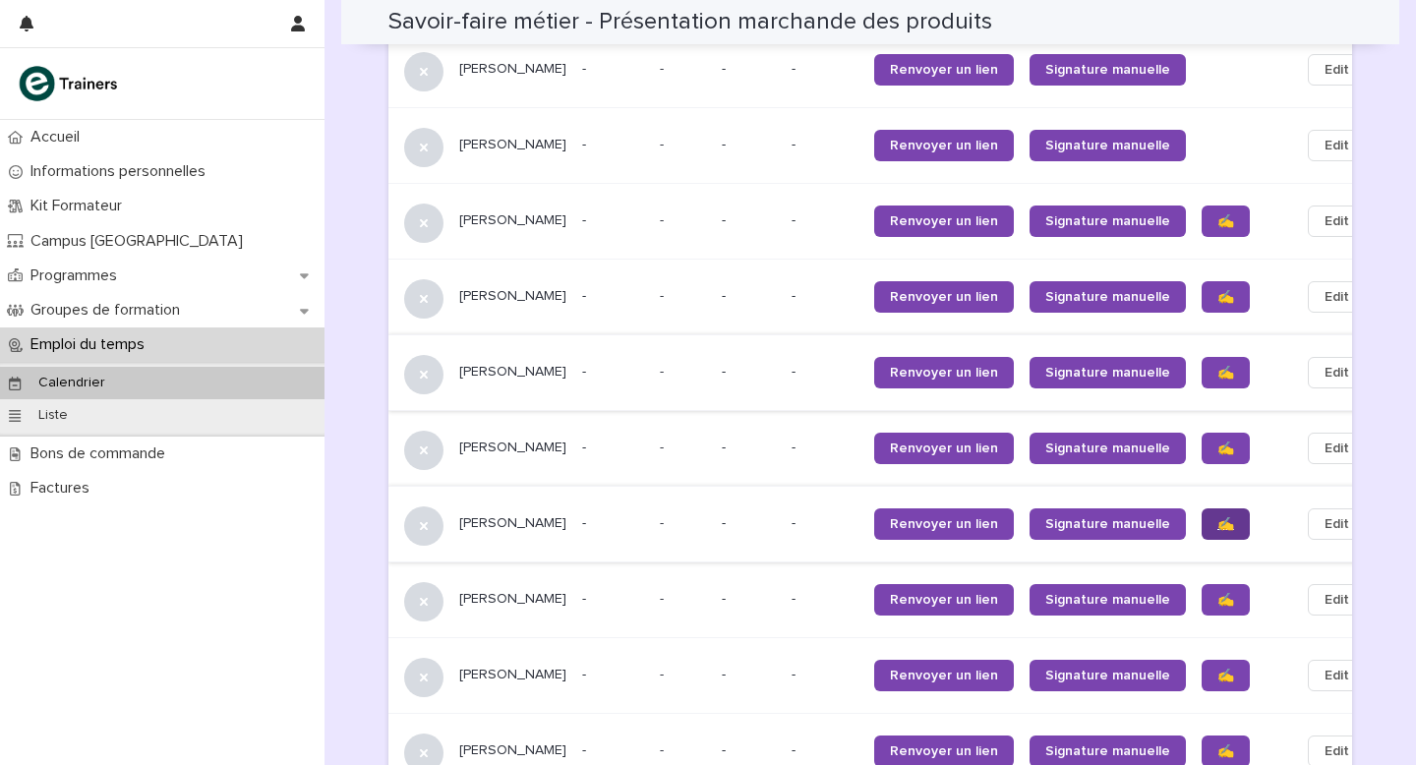
click at [786, 445] on span "✍️" at bounding box center [1225, 524] width 17 height 14
click at [786, 445] on span "✍️" at bounding box center [1225, 600] width 17 height 14
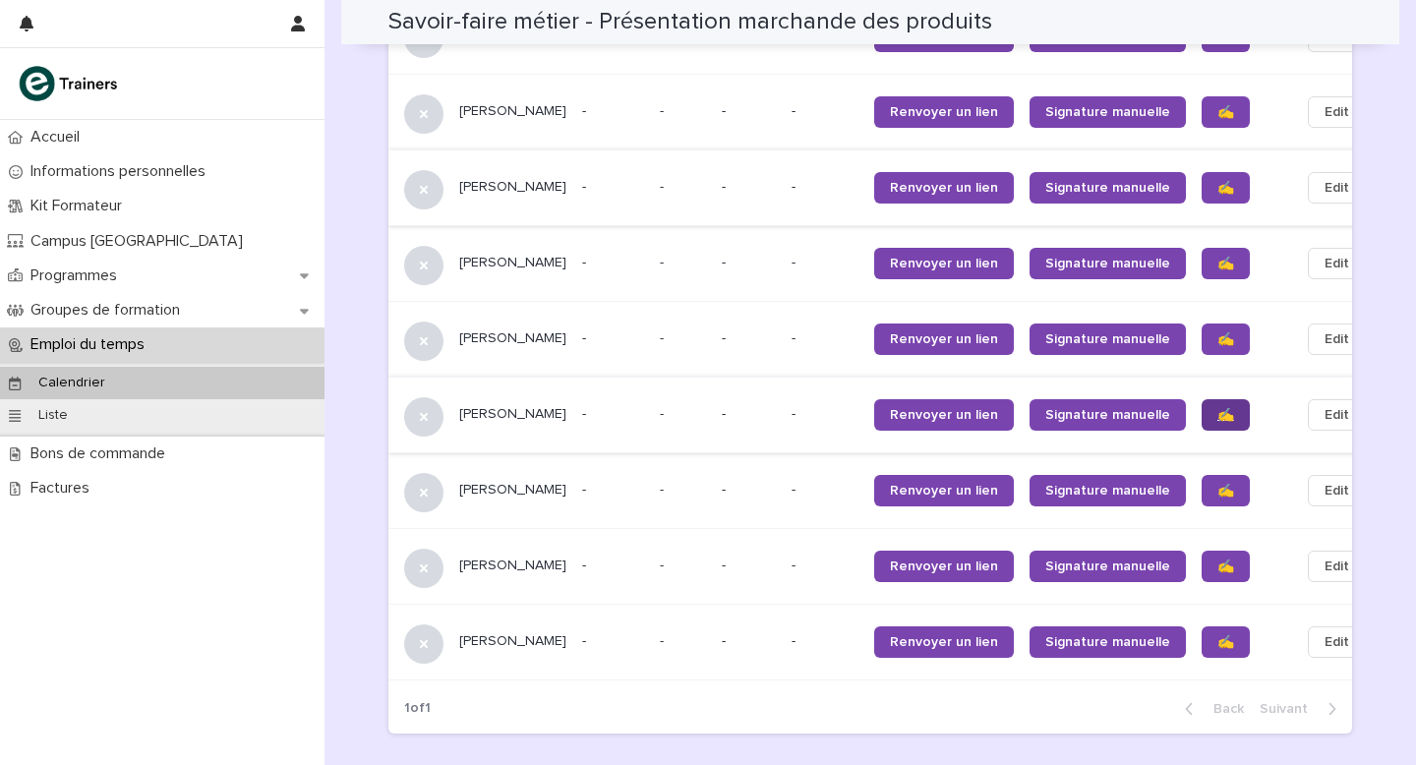
scroll to position [2029, 0]
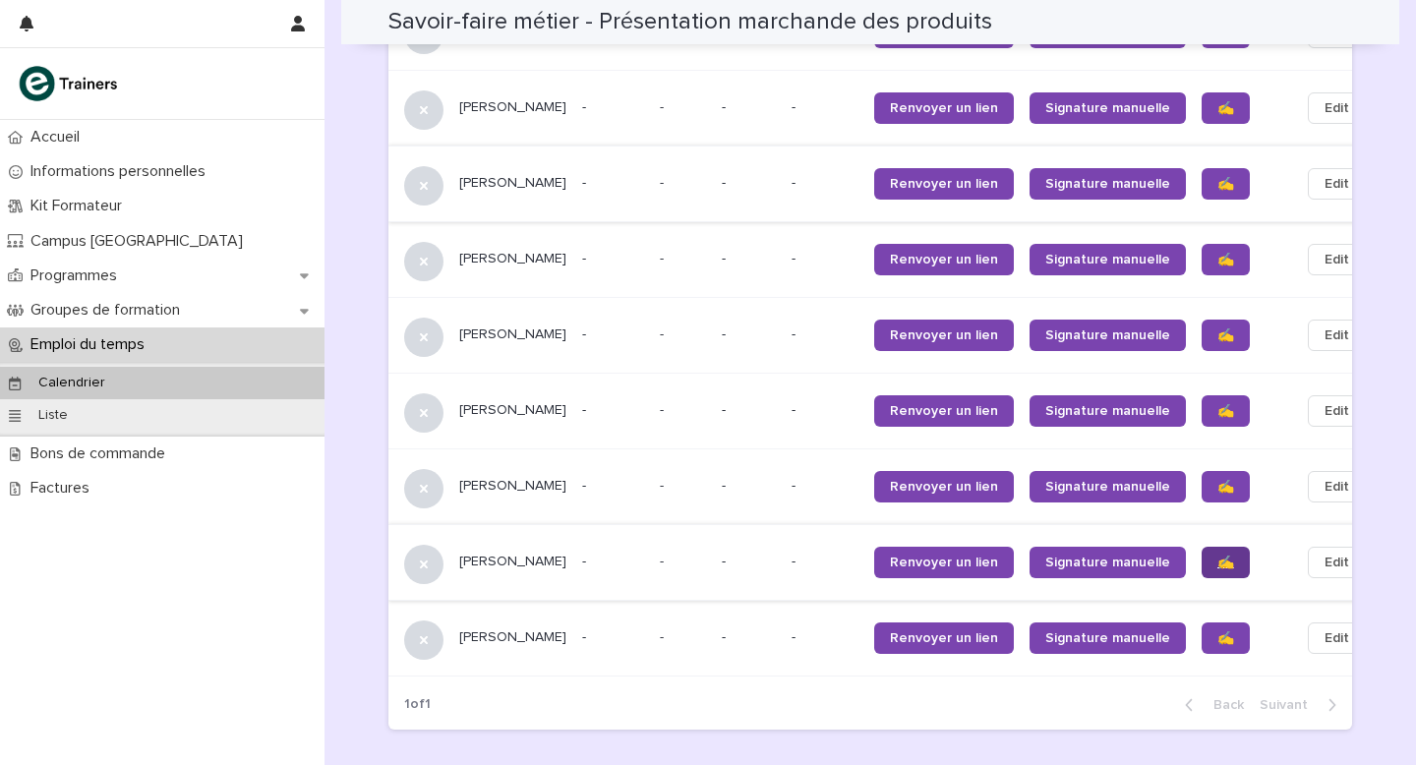
click at [786, 445] on span "✍️" at bounding box center [1225, 563] width 17 height 14
click at [786, 445] on span "✍️" at bounding box center [1225, 638] width 17 height 14
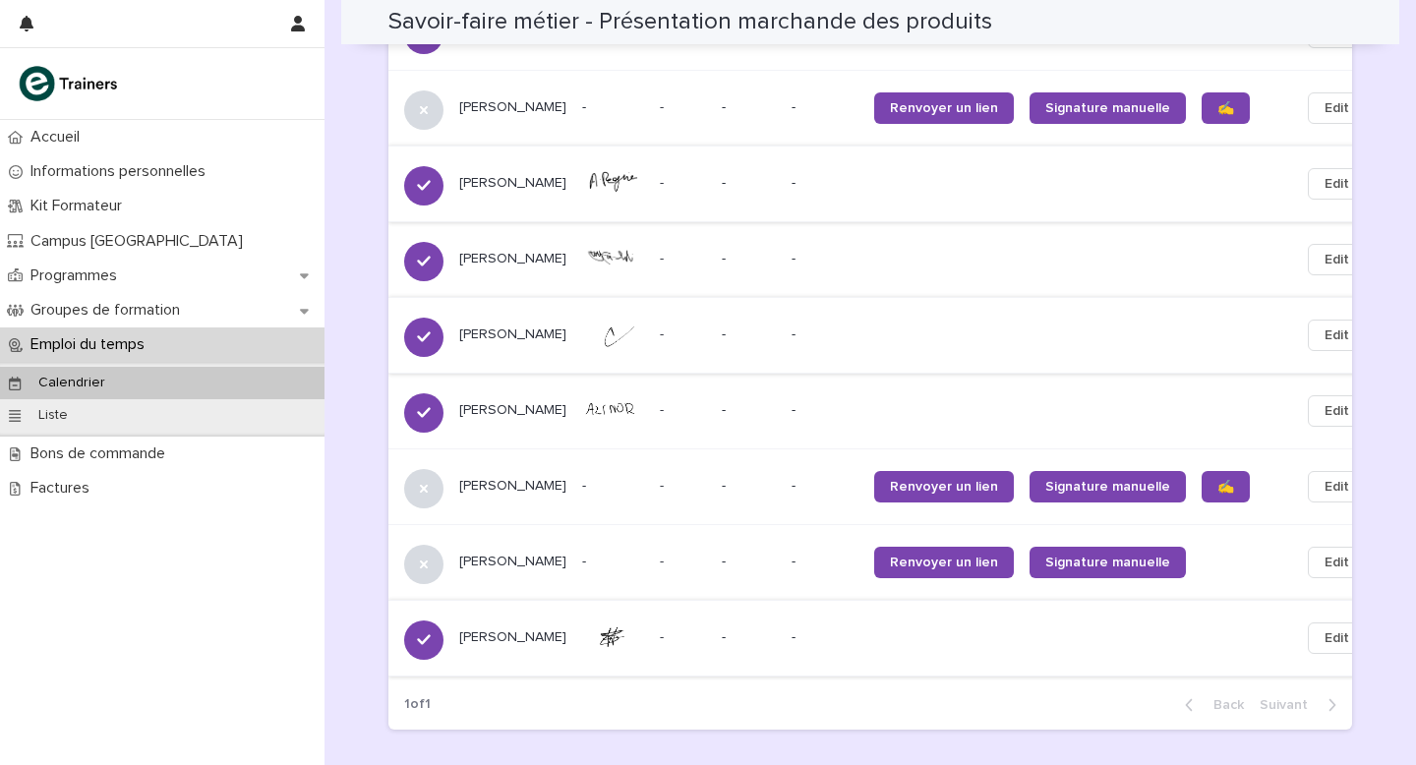
scroll to position [0, 0]
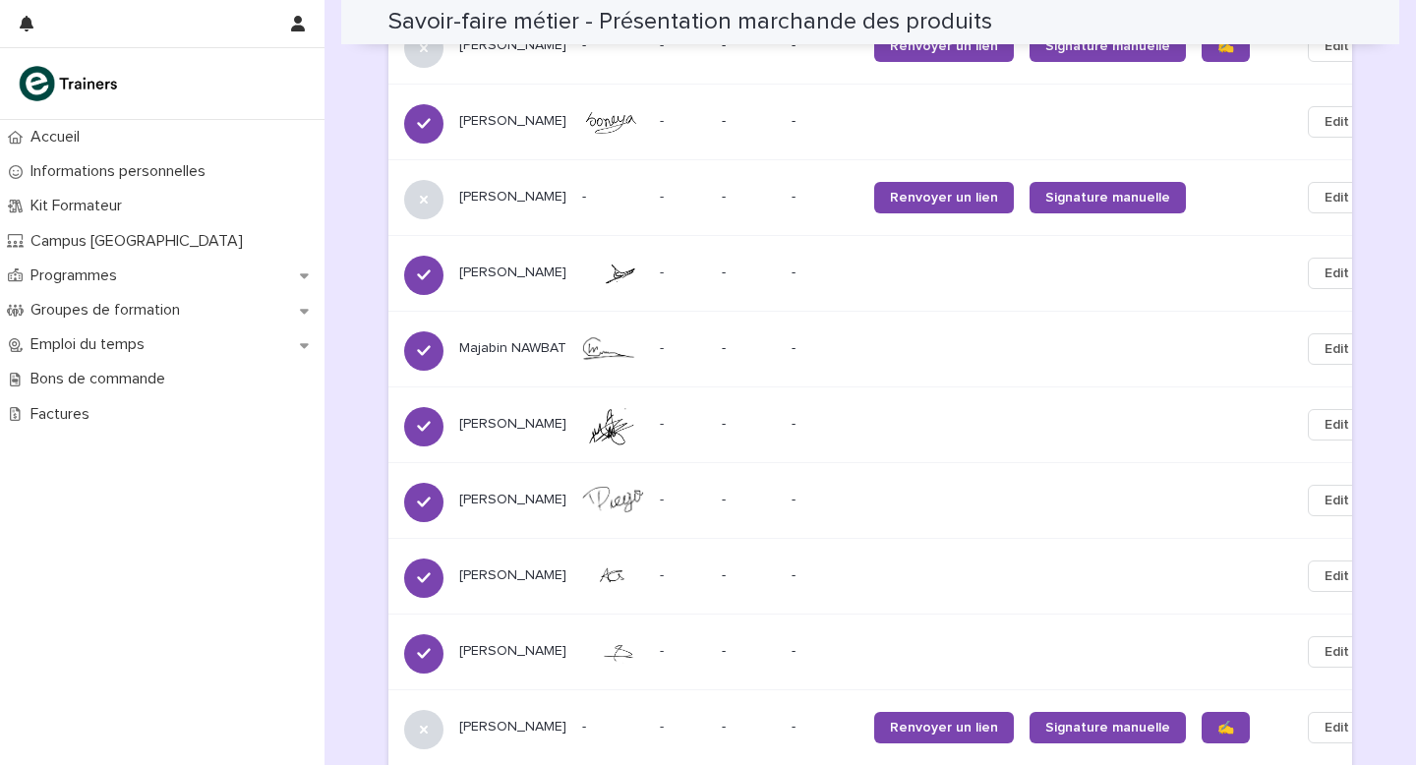
scroll to position [965, 0]
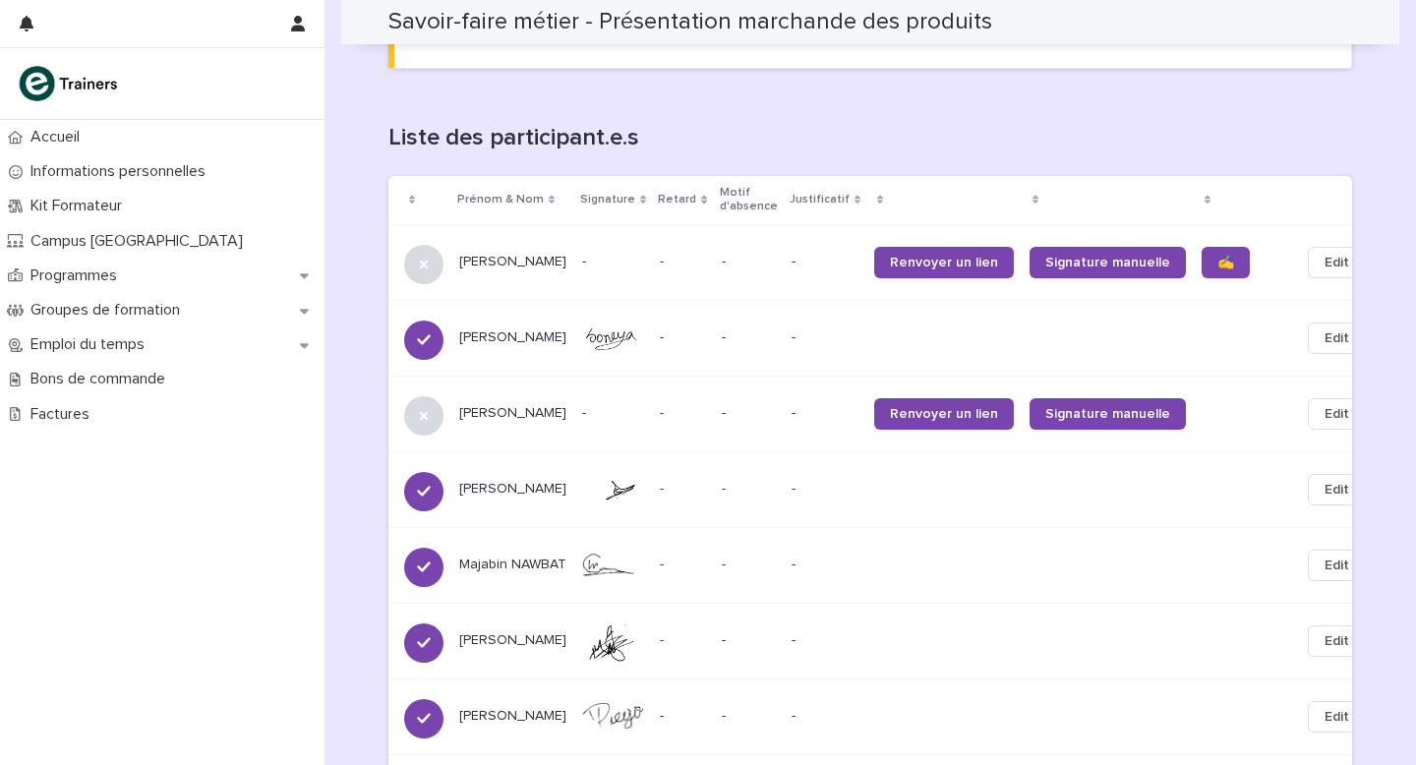
scroll to position [1190, 0]
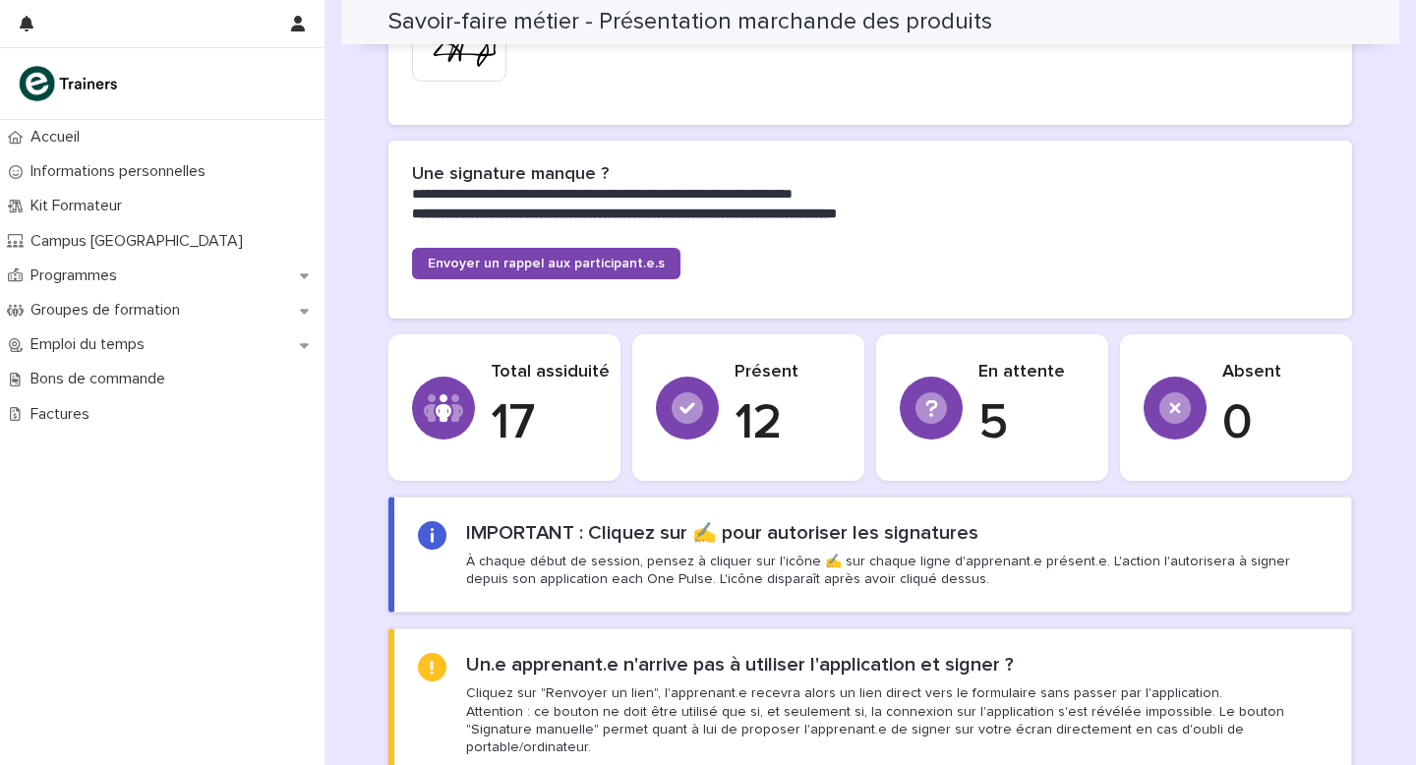
scroll to position [442, 0]
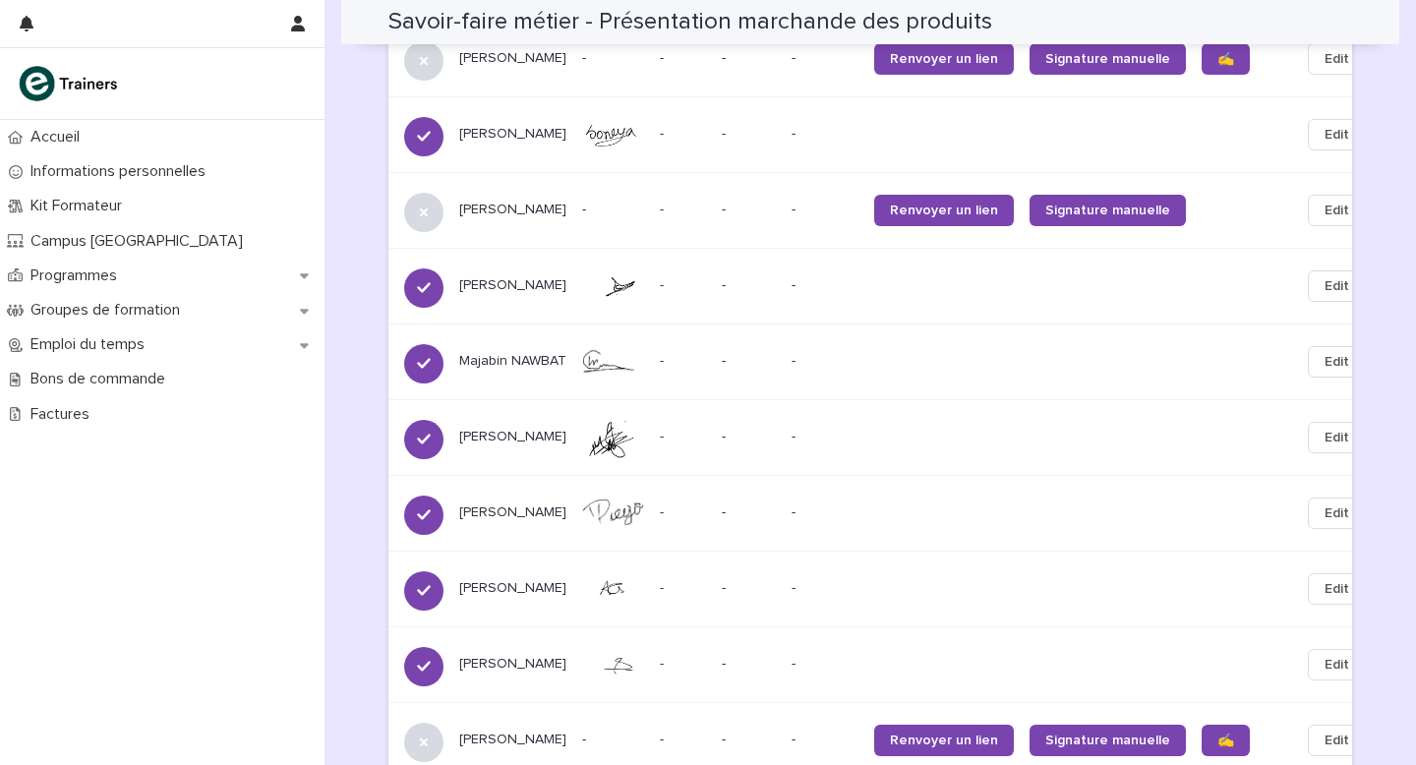
scroll to position [1395, 0]
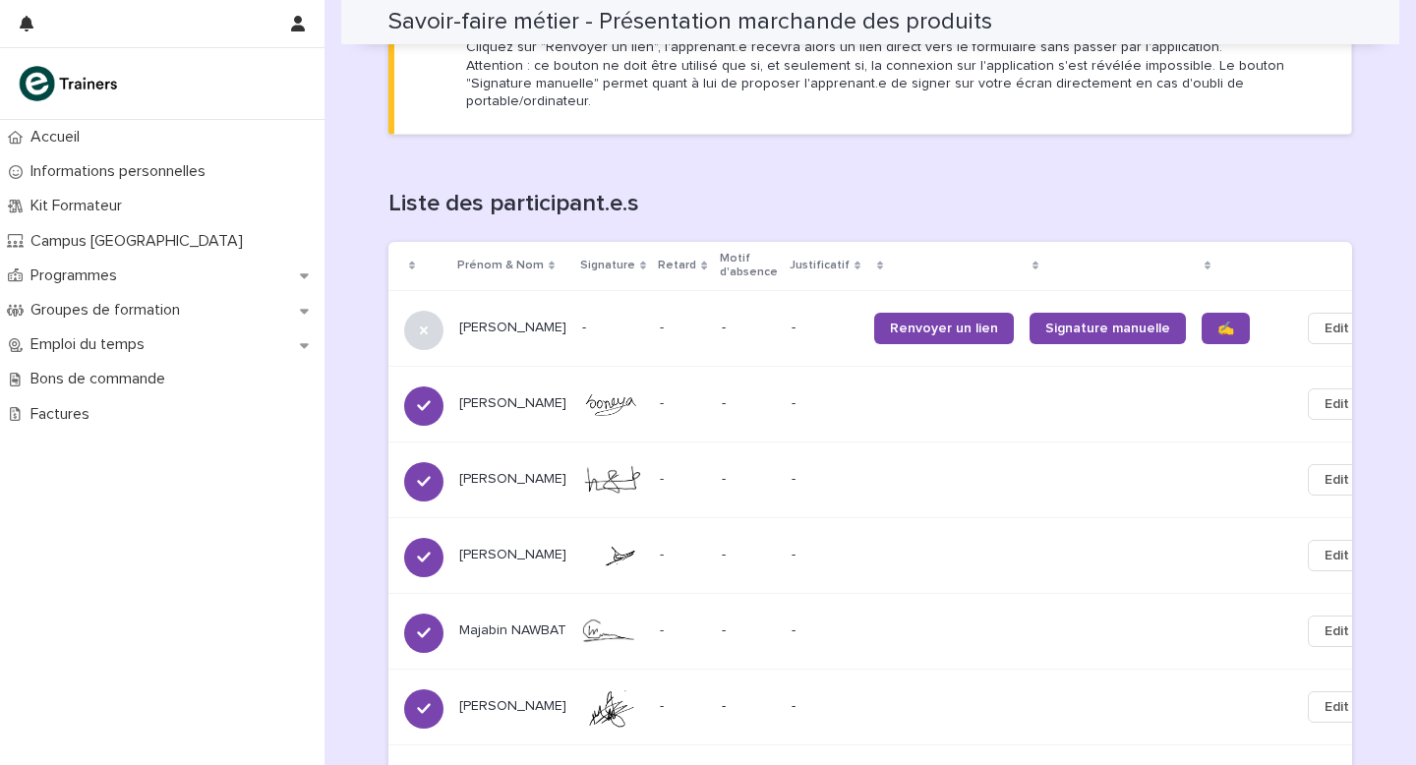
scroll to position [1113, 0]
